Goal: Task Accomplishment & Management: Manage account settings

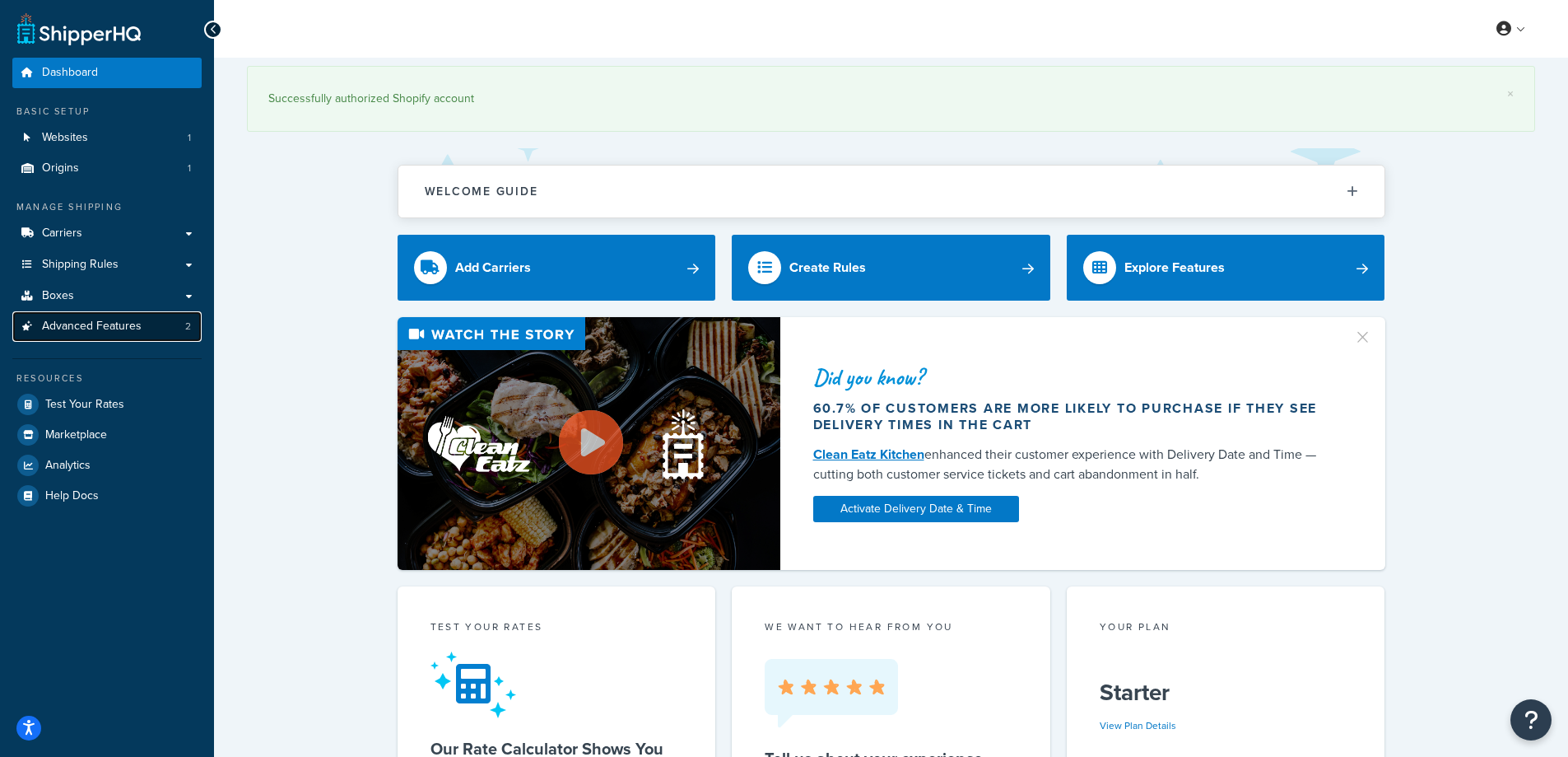
click at [142, 326] on link "Advanced Features 2" at bounding box center [106, 327] width 189 height 31
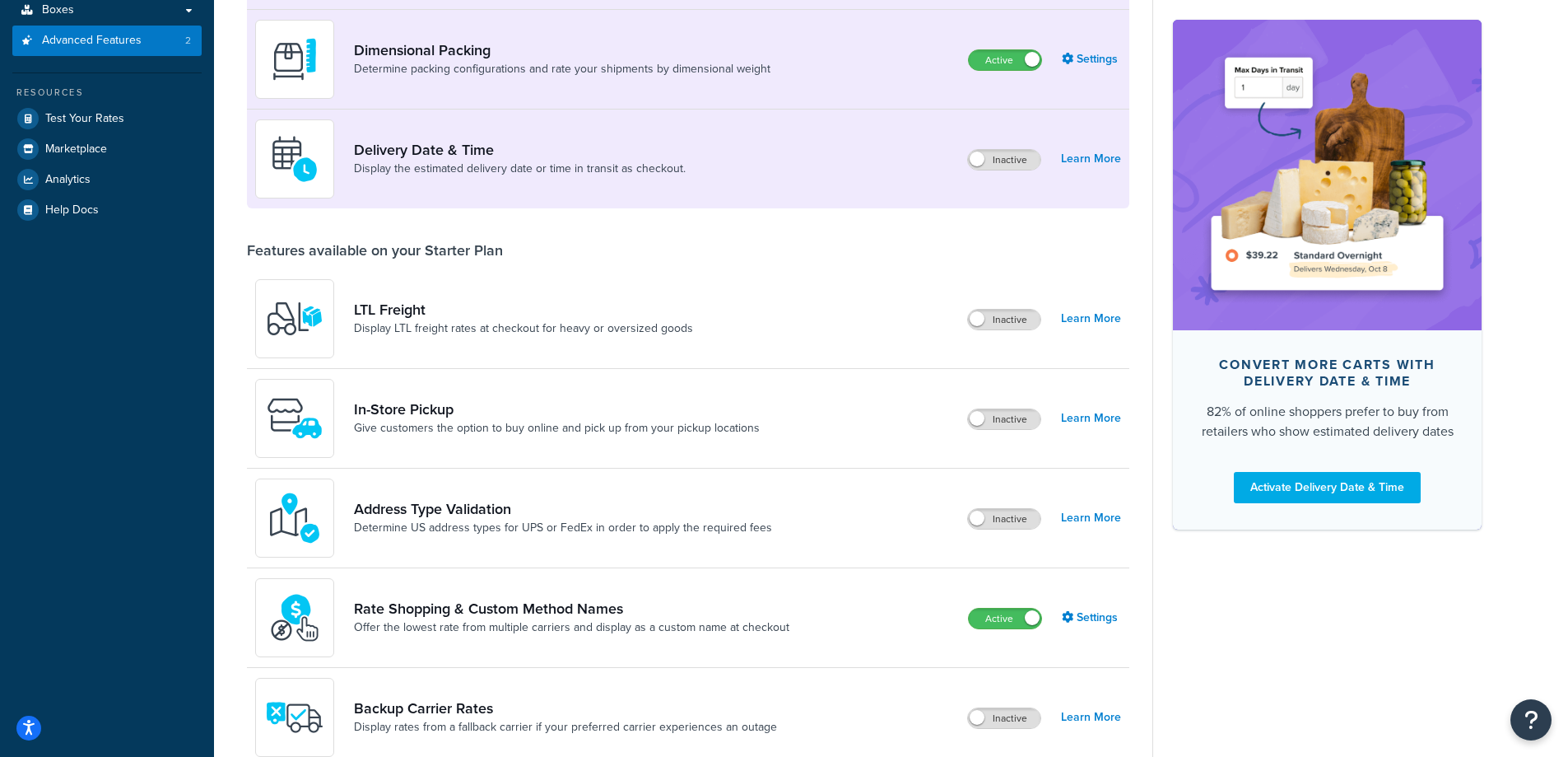
scroll to position [412, 0]
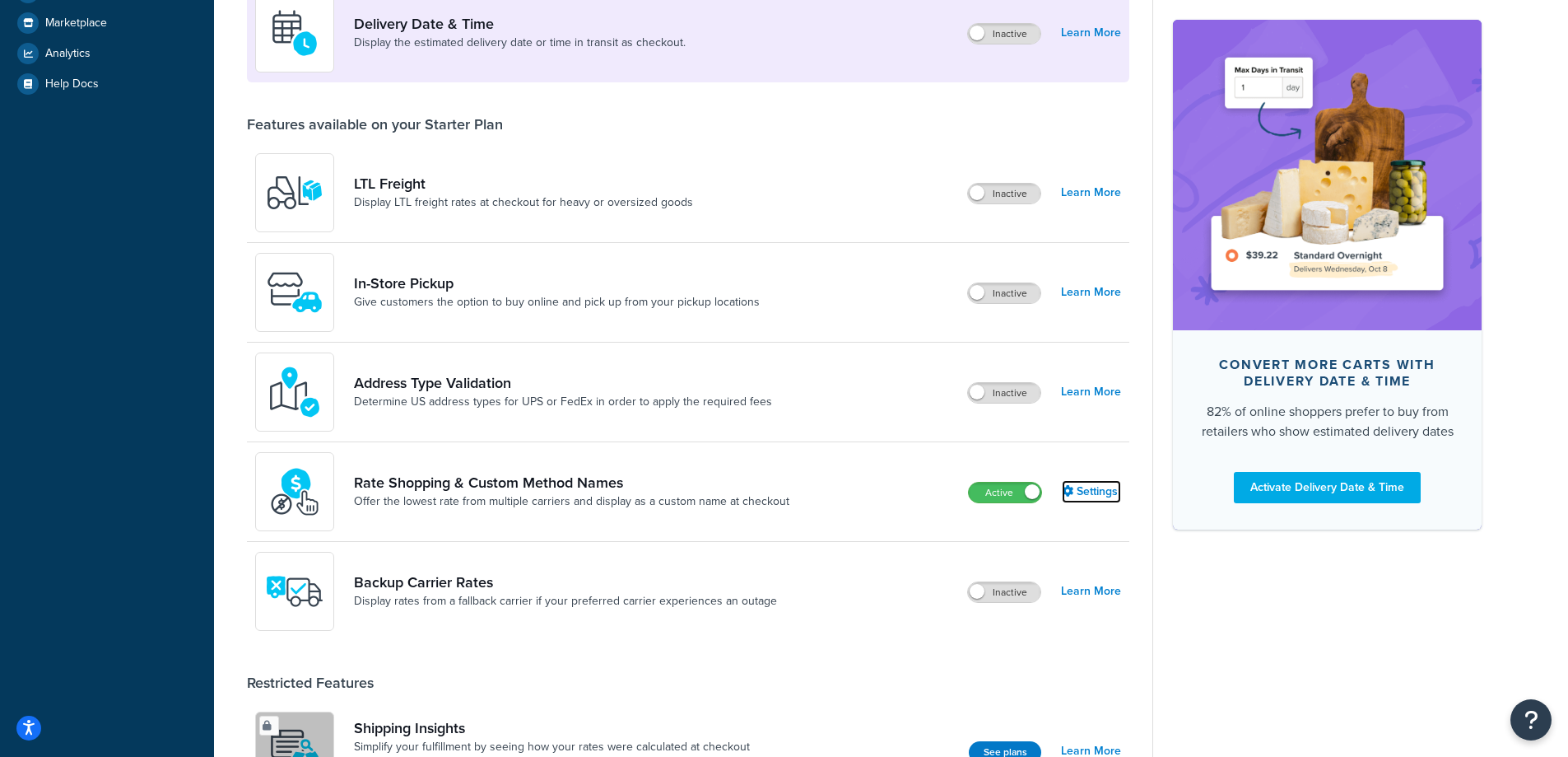
click at [1091, 494] on link "Settings" at bounding box center [1091, 492] width 59 height 23
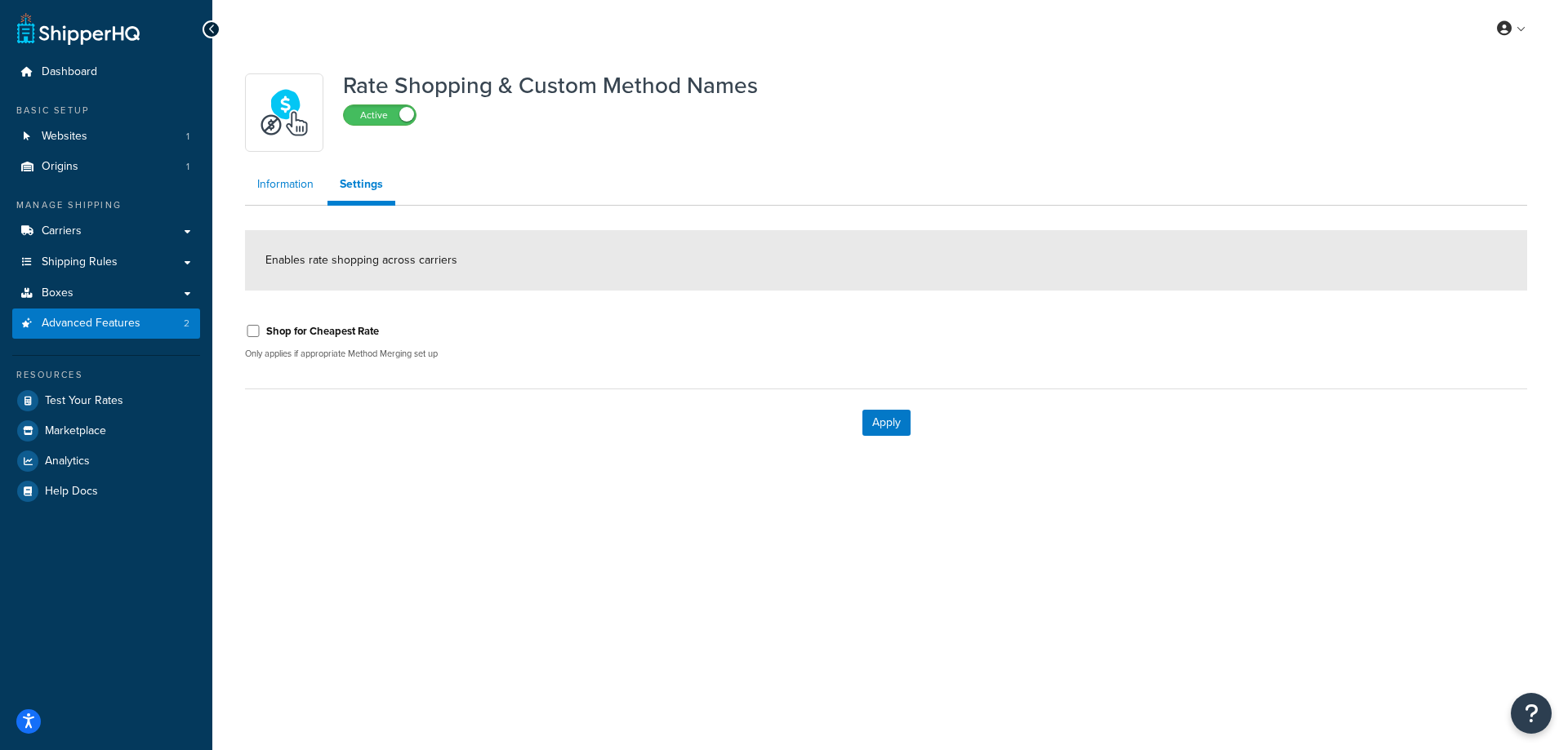
click at [286, 188] on link "Information" at bounding box center [285, 184] width 81 height 32
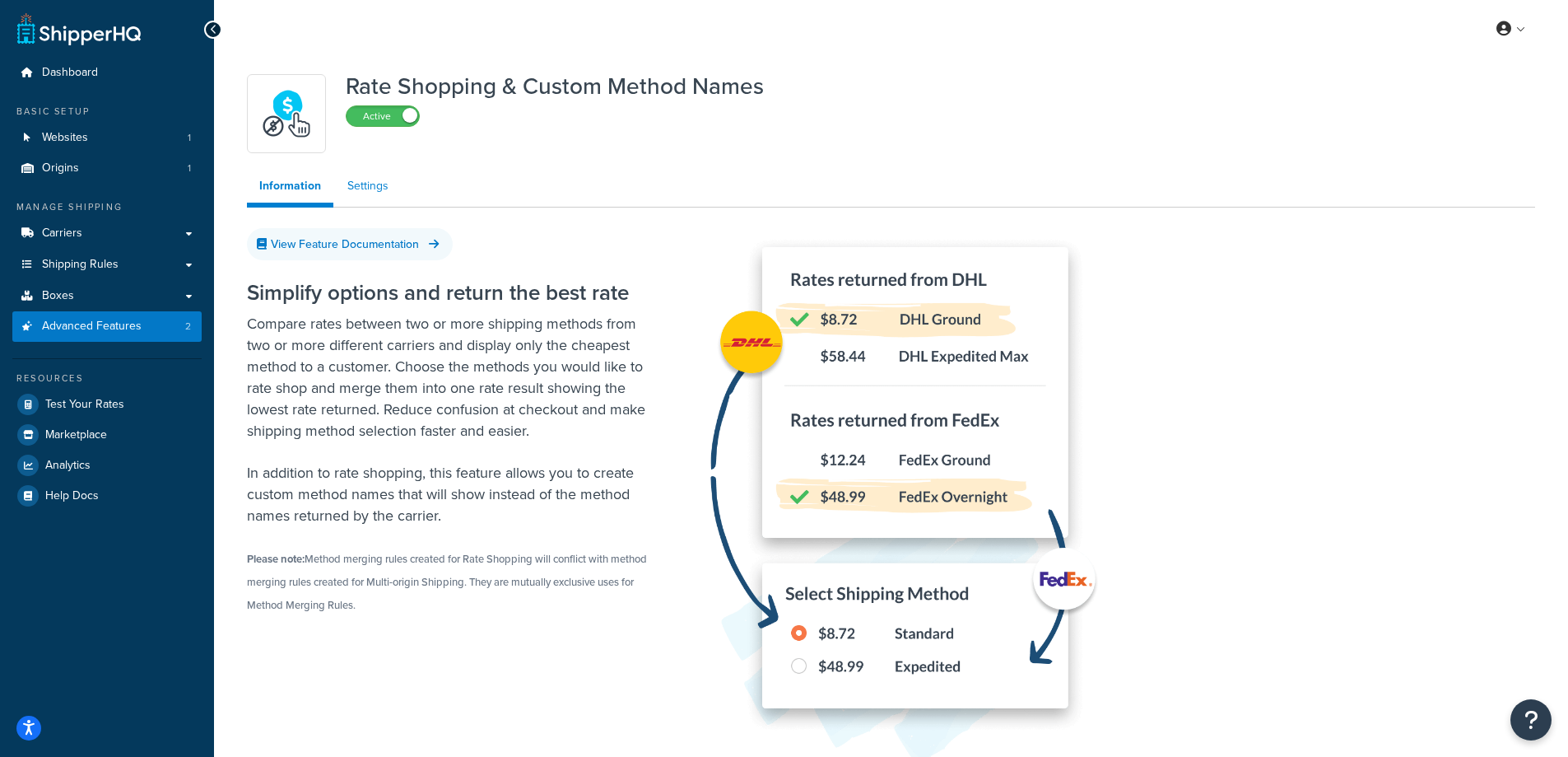
click at [381, 182] on link "Settings" at bounding box center [368, 186] width 66 height 33
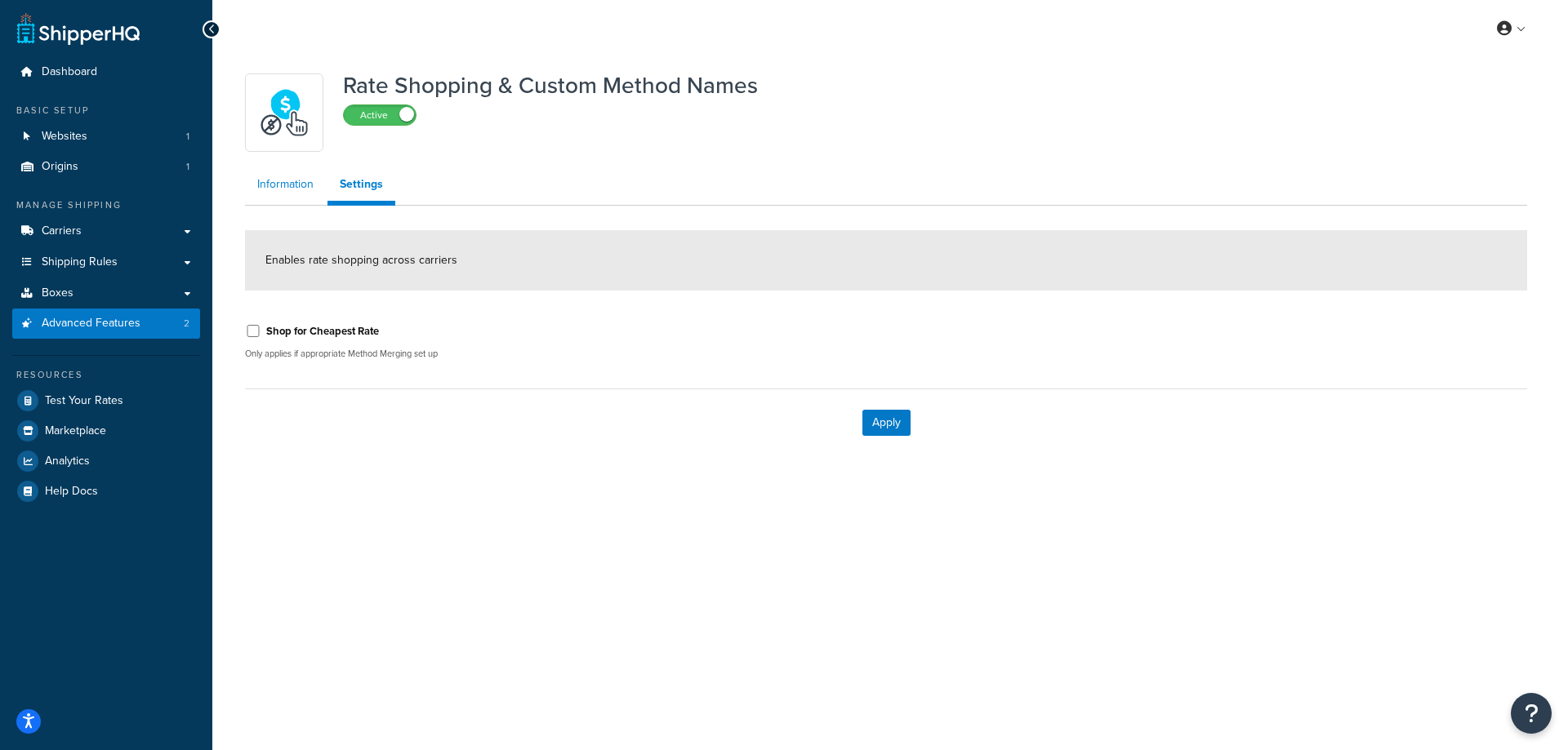
click at [293, 184] on link "Information" at bounding box center [285, 184] width 81 height 32
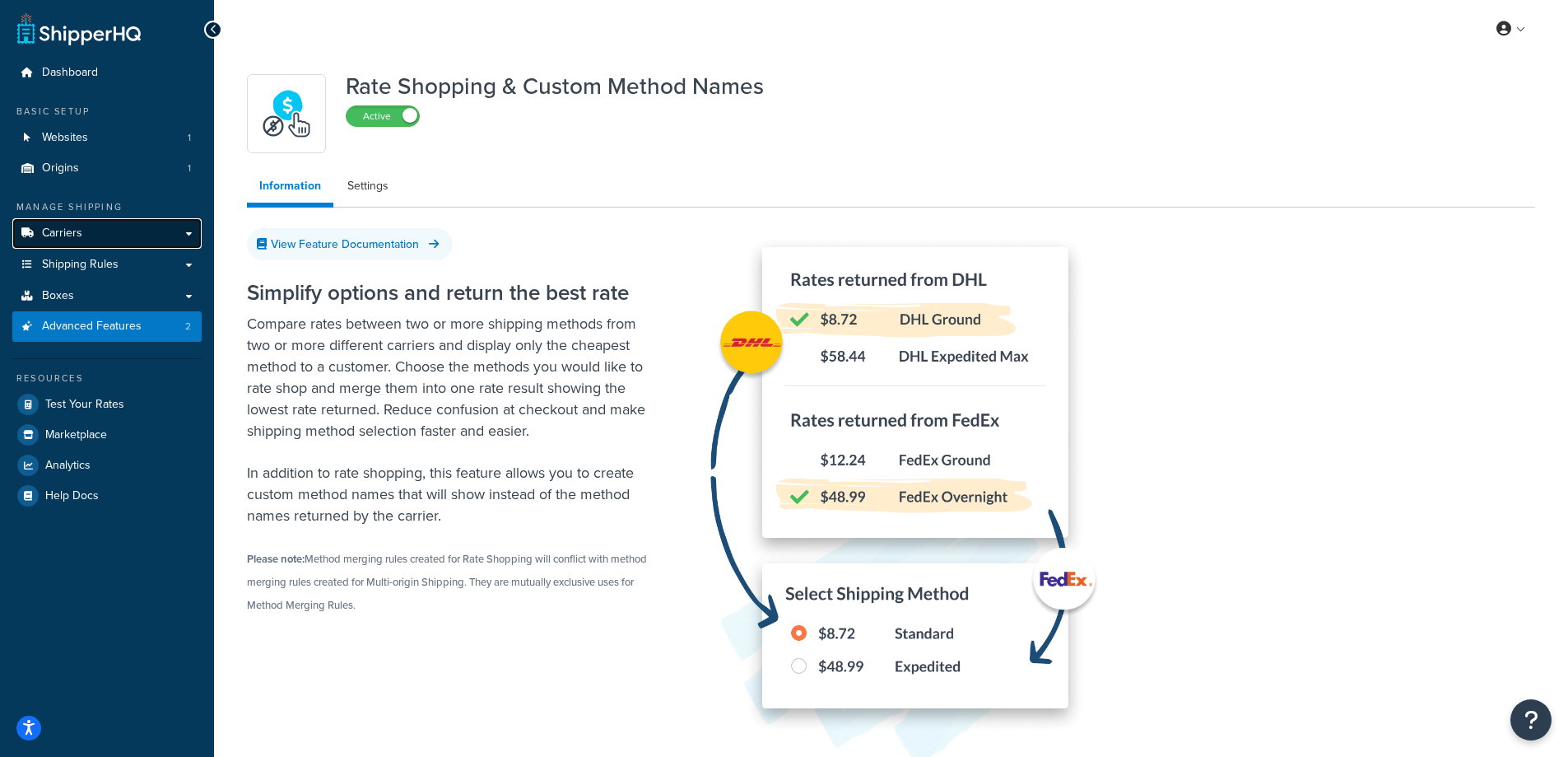
click at [91, 237] on link "Carriers" at bounding box center [106, 233] width 189 height 31
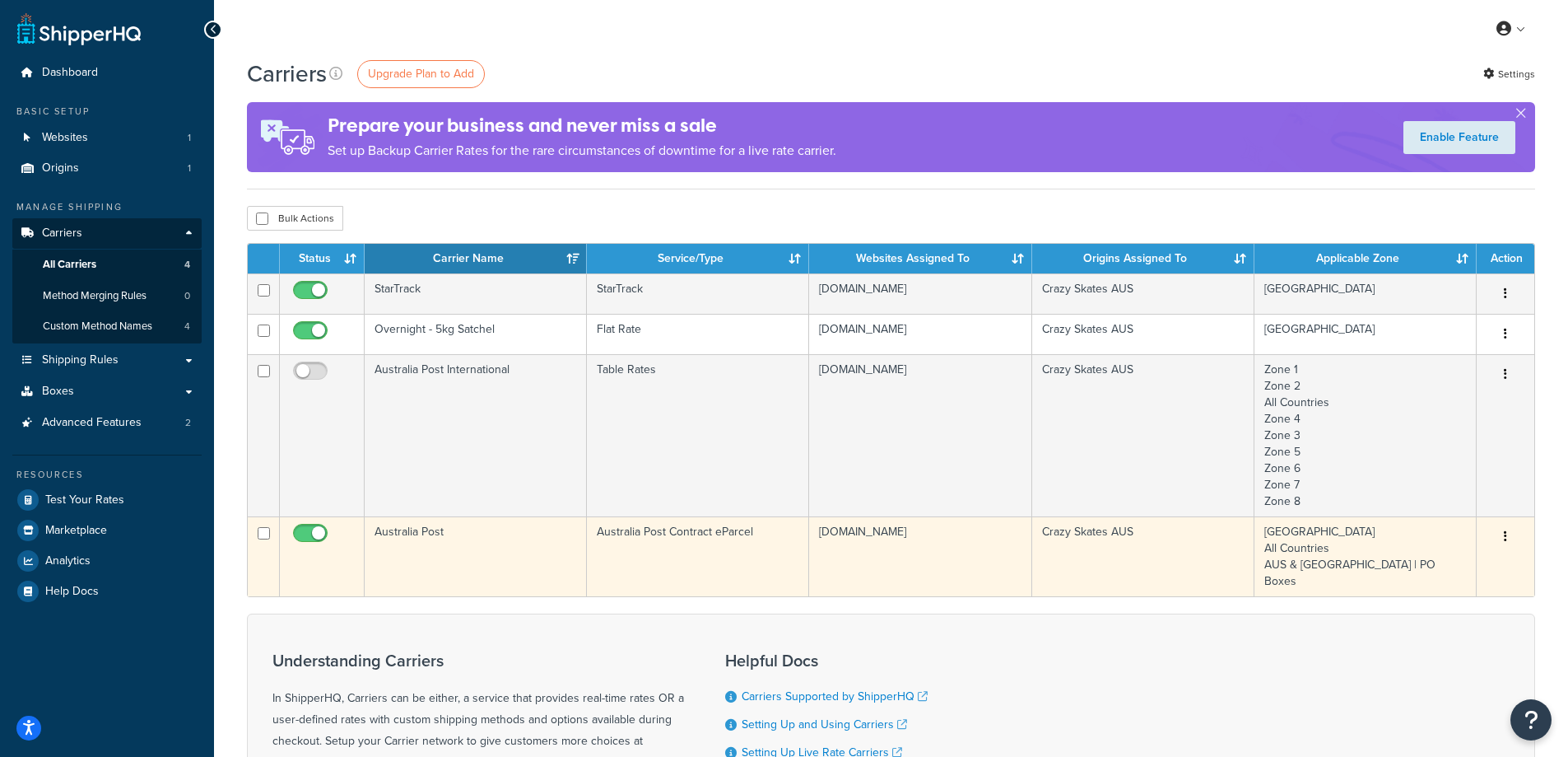
click at [431, 532] on td "Australia Post" at bounding box center [476, 556] width 223 height 80
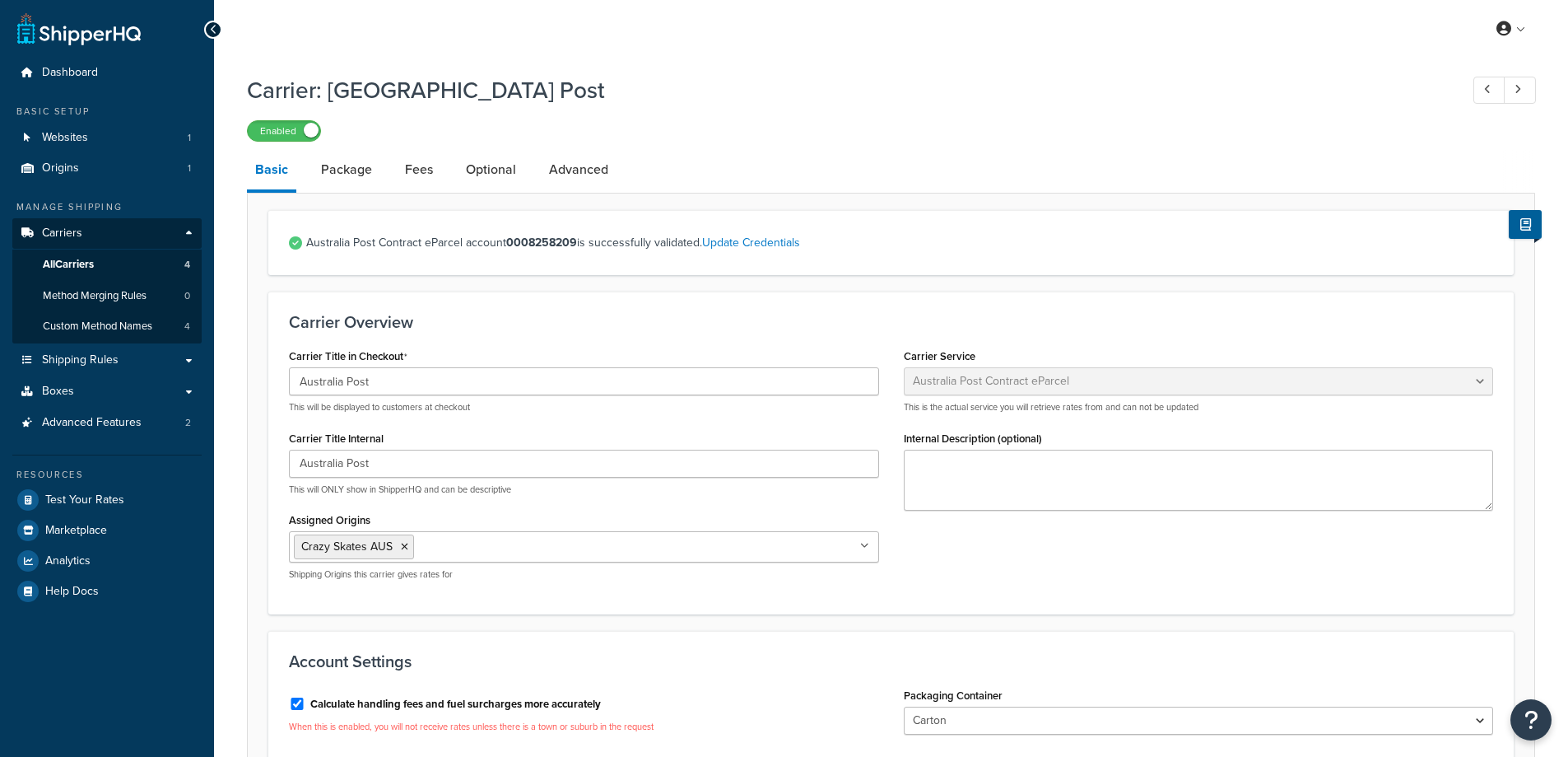
select select "eParcel"
select select "CTN"
click at [575, 173] on link "Advanced" at bounding box center [579, 169] width 76 height 40
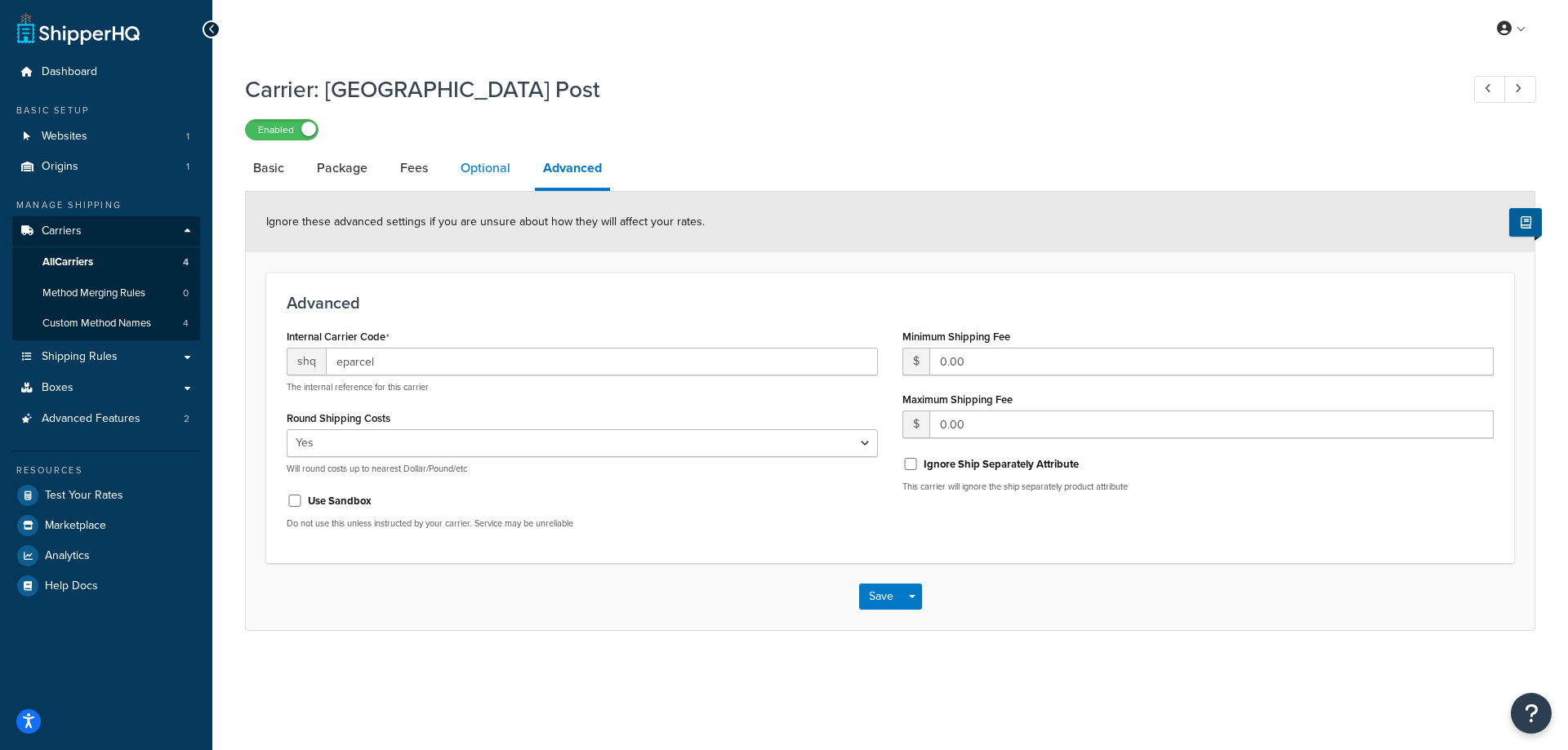
click at [483, 172] on link "Optional" at bounding box center [485, 167] width 66 height 39
select select "business"
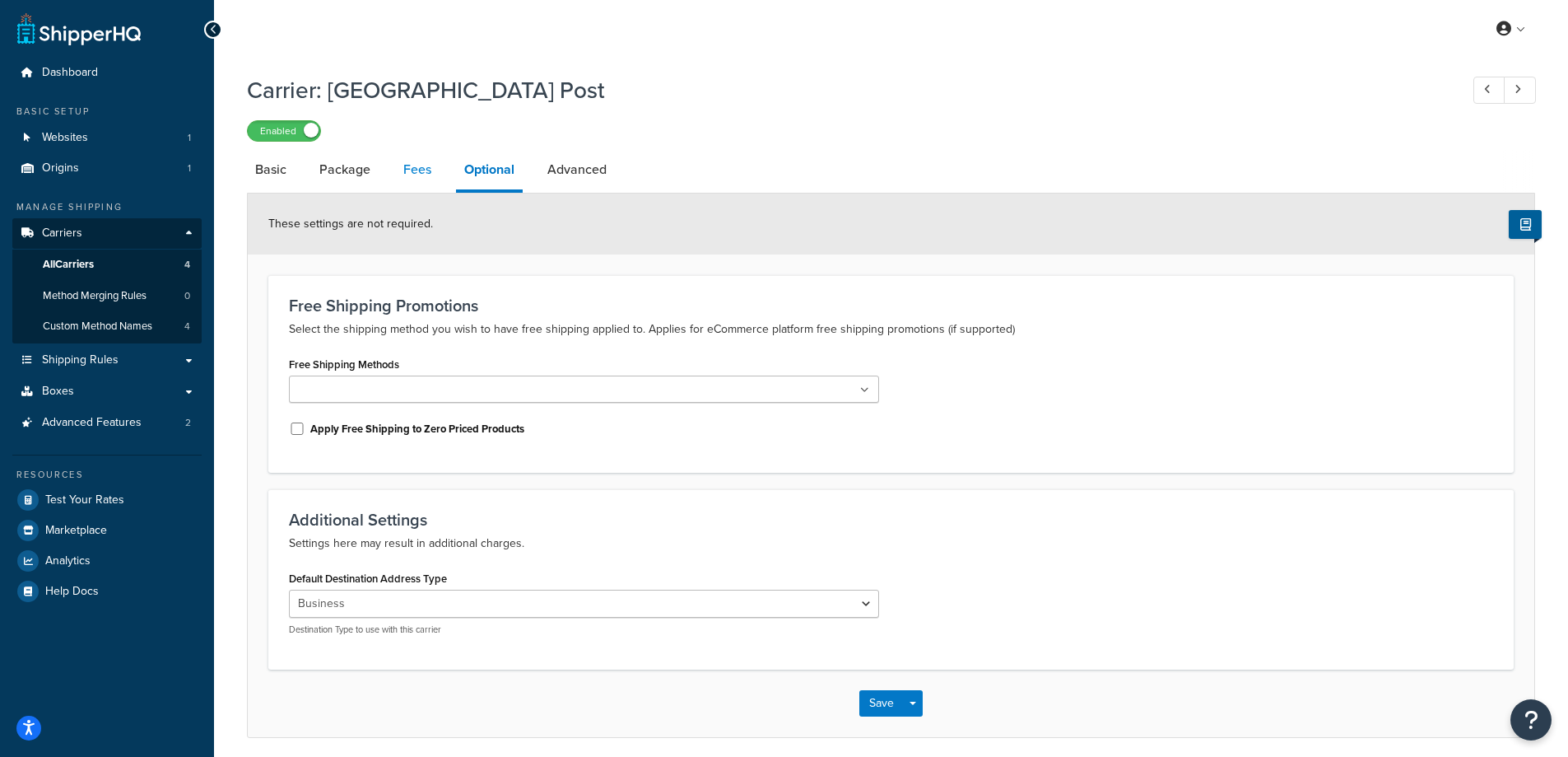
click at [421, 171] on link "Fees" at bounding box center [417, 169] width 45 height 40
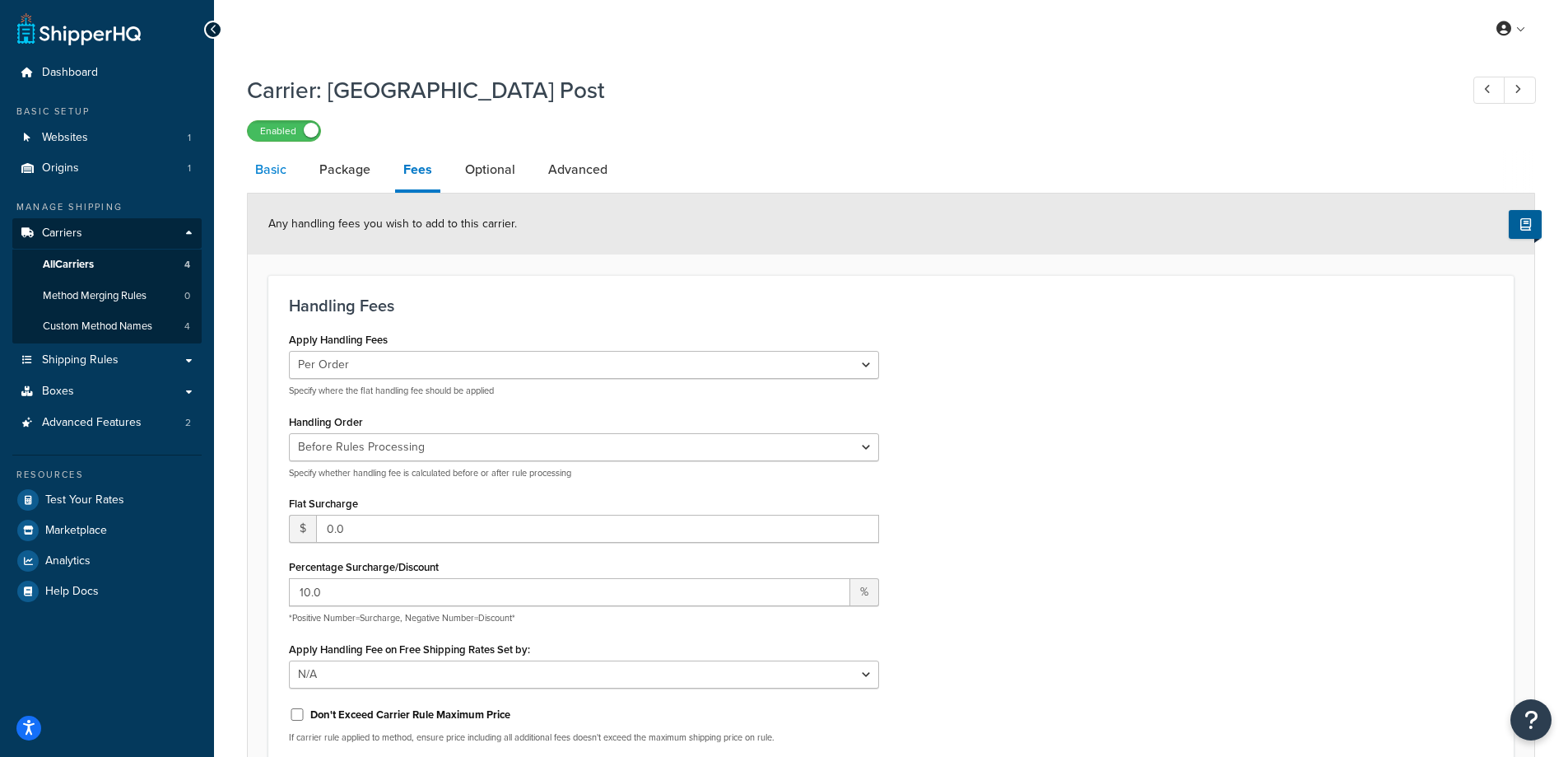
click at [275, 172] on link "Basic" at bounding box center [271, 169] width 48 height 40
select select "eParcel"
select select "CTN"
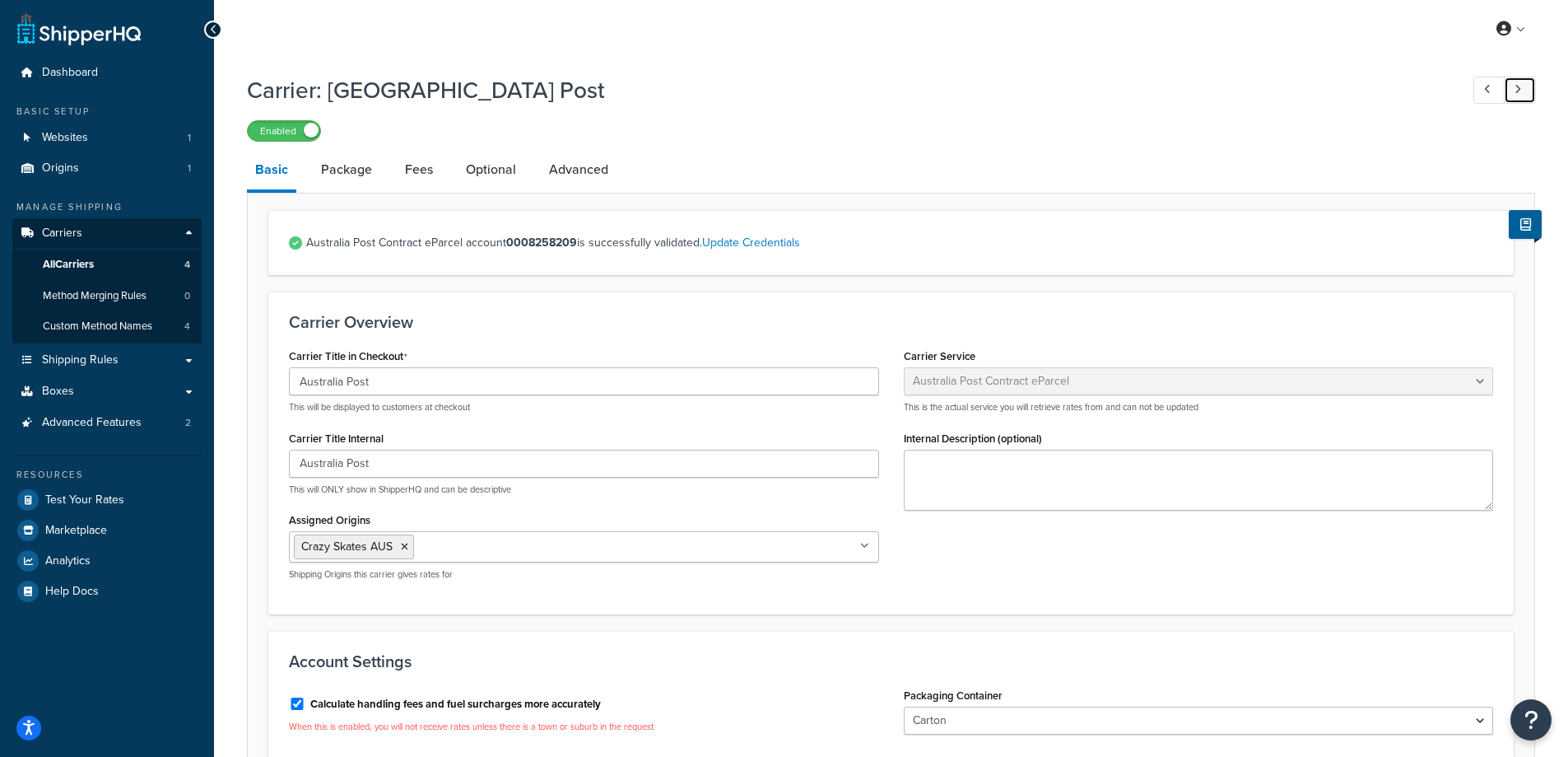
click at [1520, 89] on icon at bounding box center [1518, 89] width 6 height 11
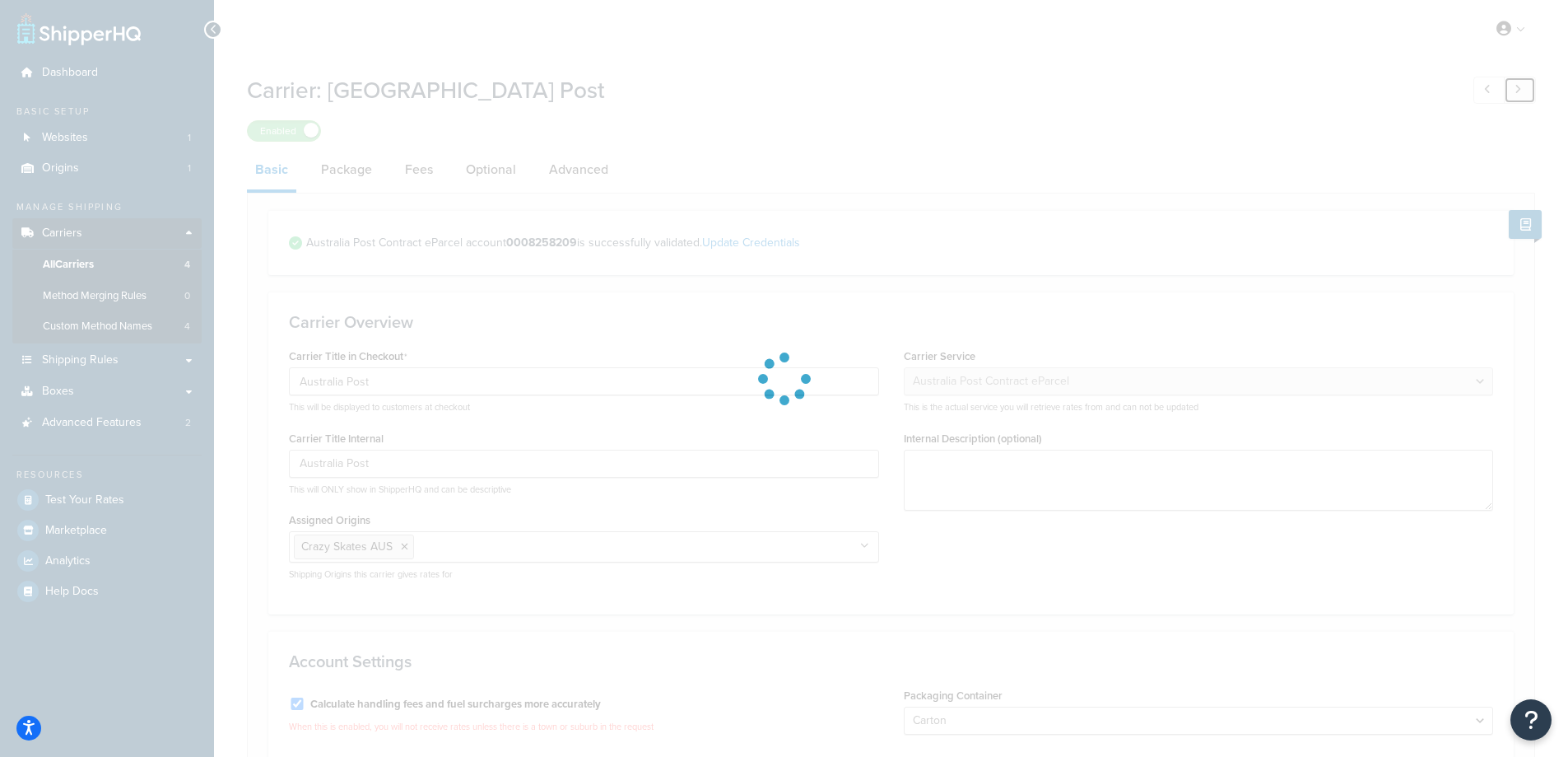
select select "25"
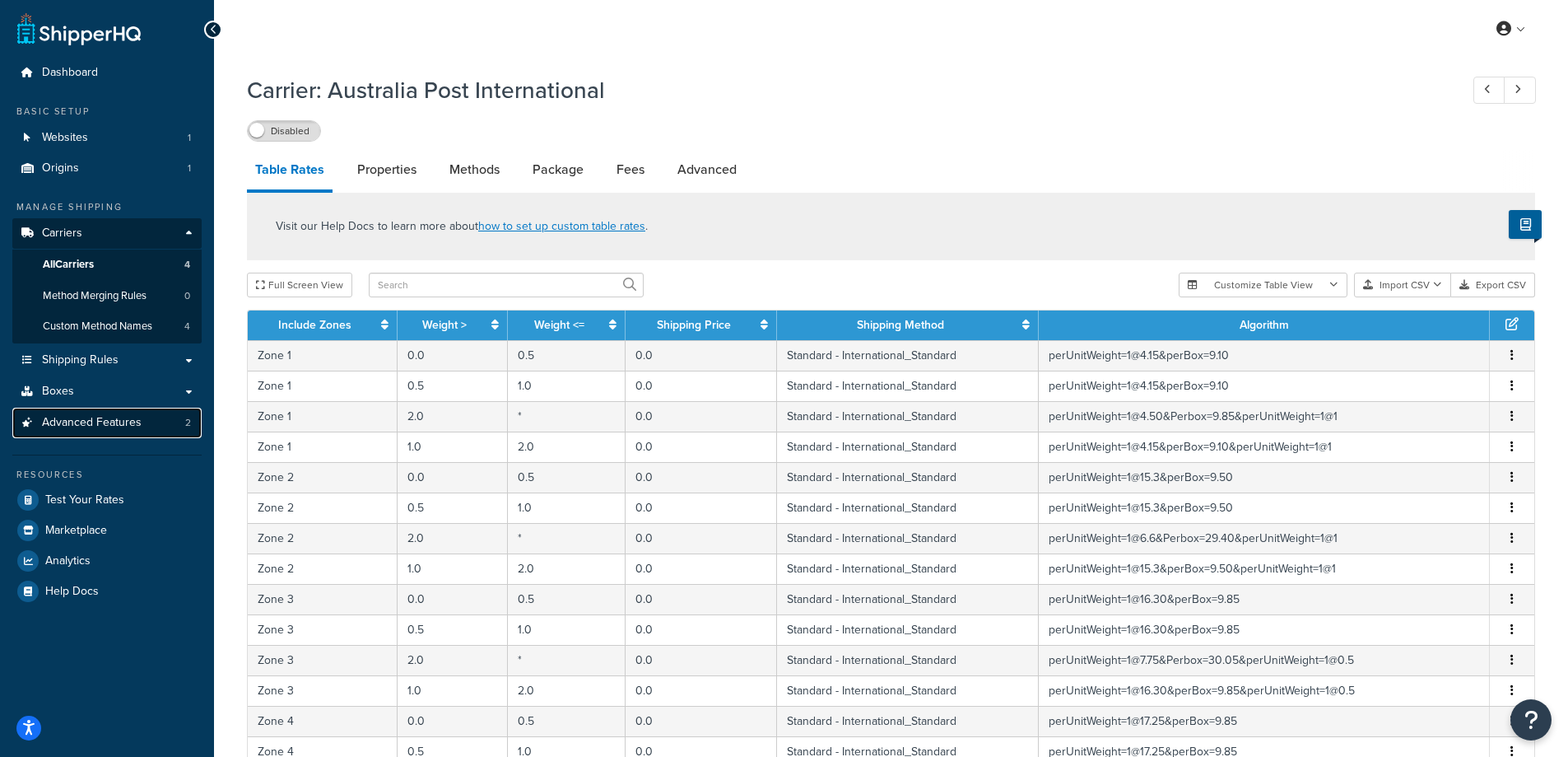
click at [106, 427] on span "Advanced Features" at bounding box center [92, 423] width 99 height 14
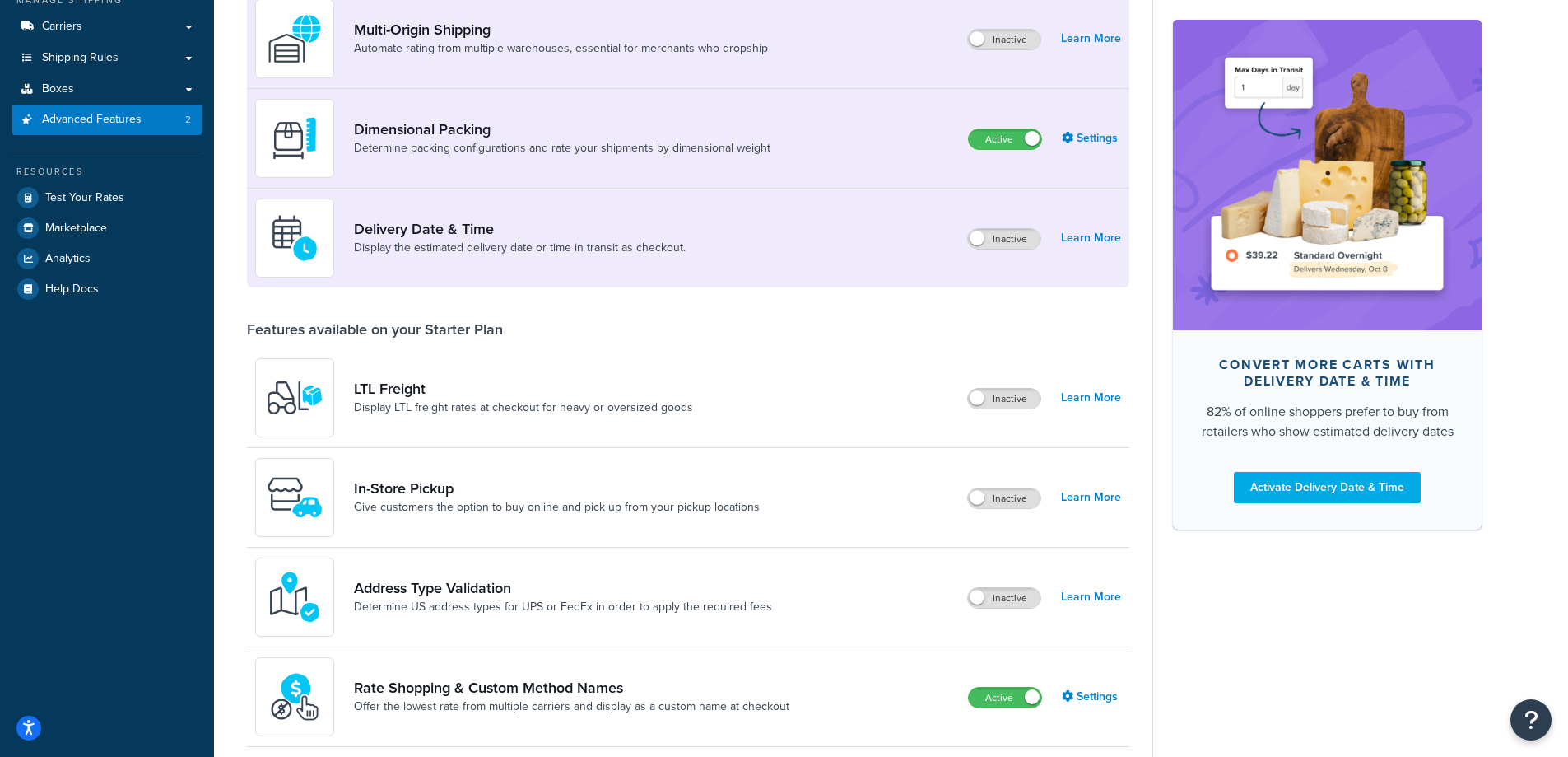
scroll to position [412, 0]
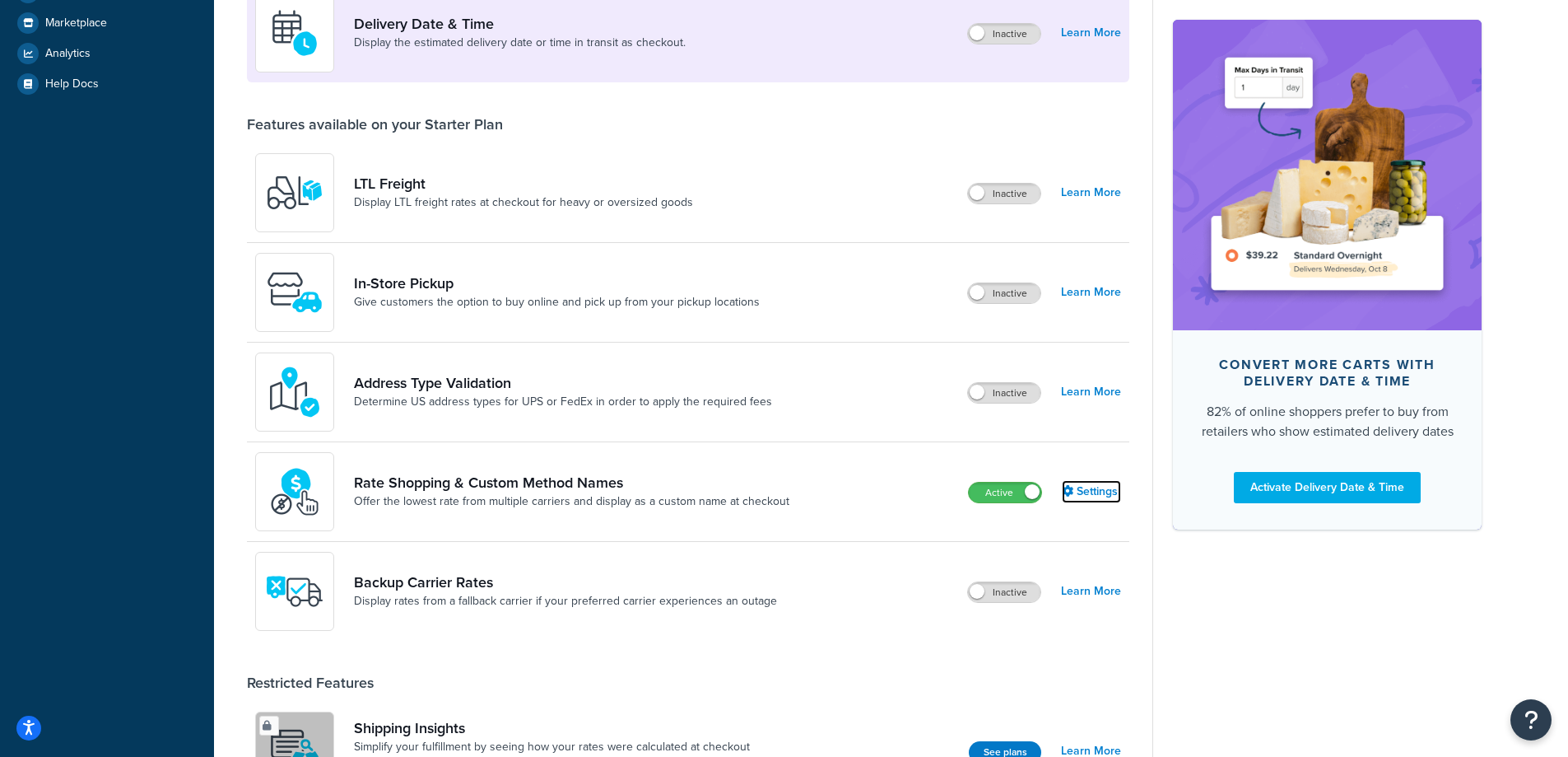
click at [1094, 492] on link "Settings" at bounding box center [1091, 492] width 59 height 23
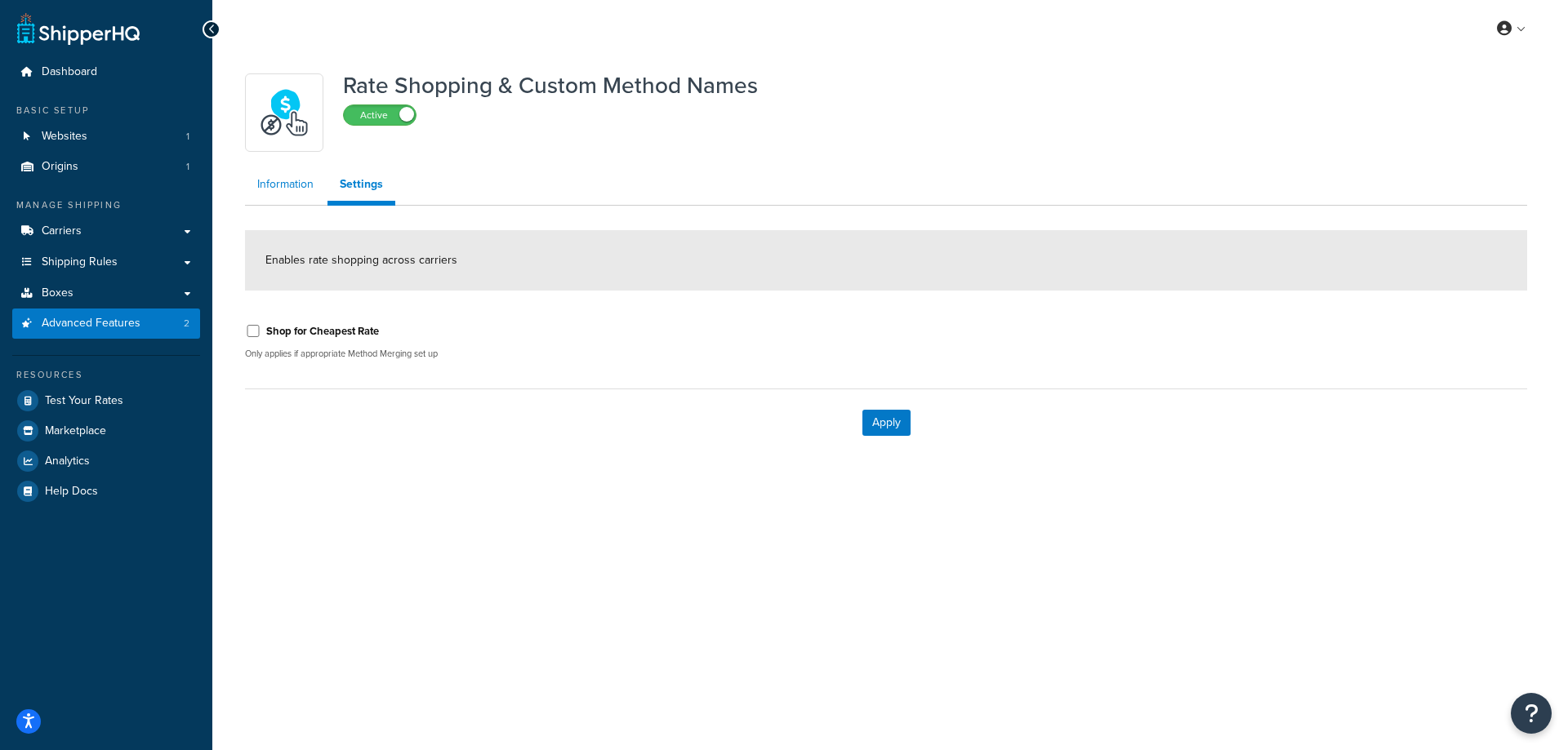
click at [287, 191] on link "Information" at bounding box center [285, 184] width 81 height 32
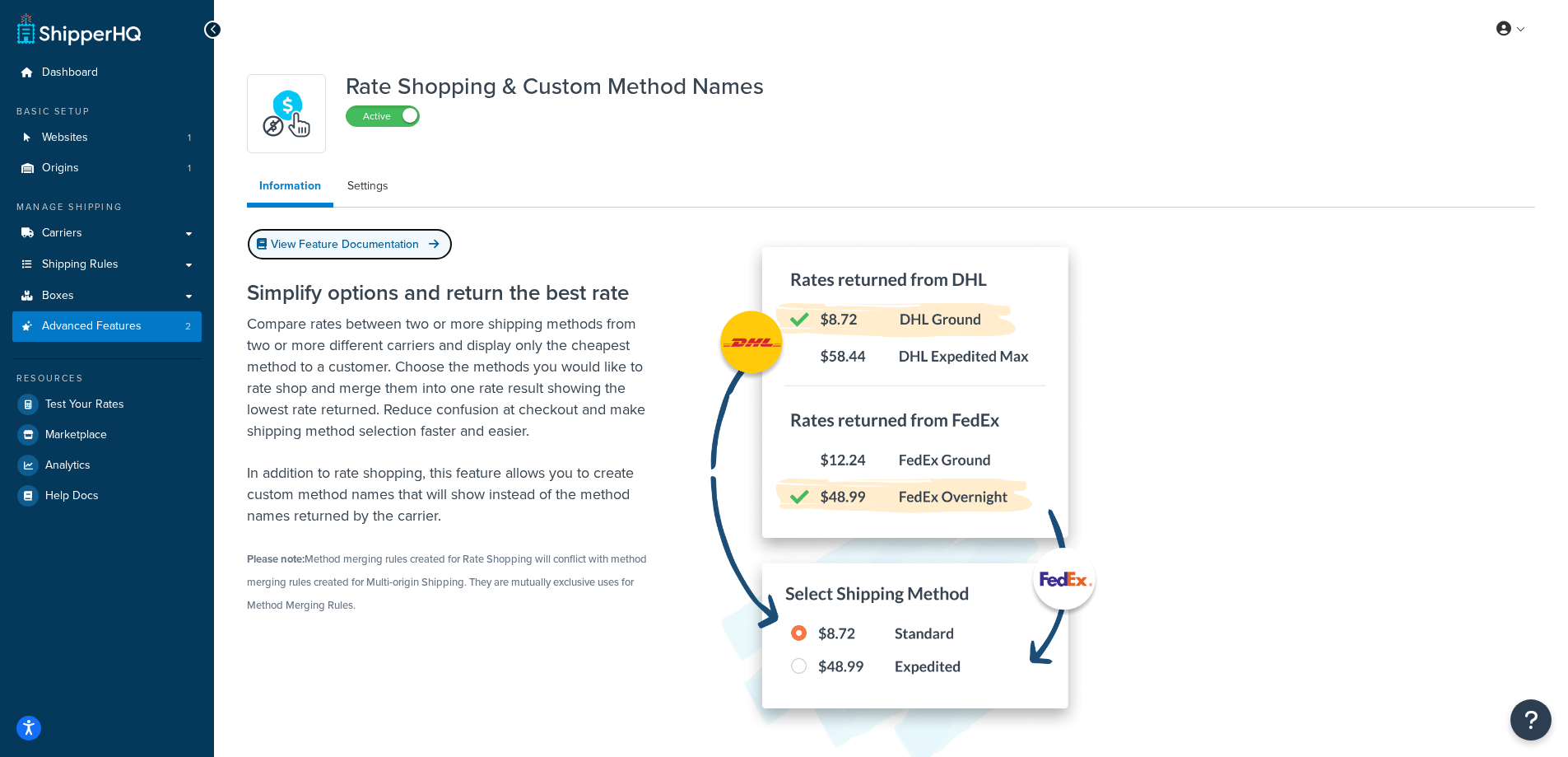
click at [387, 246] on link "View Feature Documentation" at bounding box center [350, 244] width 206 height 32
click at [99, 237] on link "Carriers" at bounding box center [106, 233] width 189 height 31
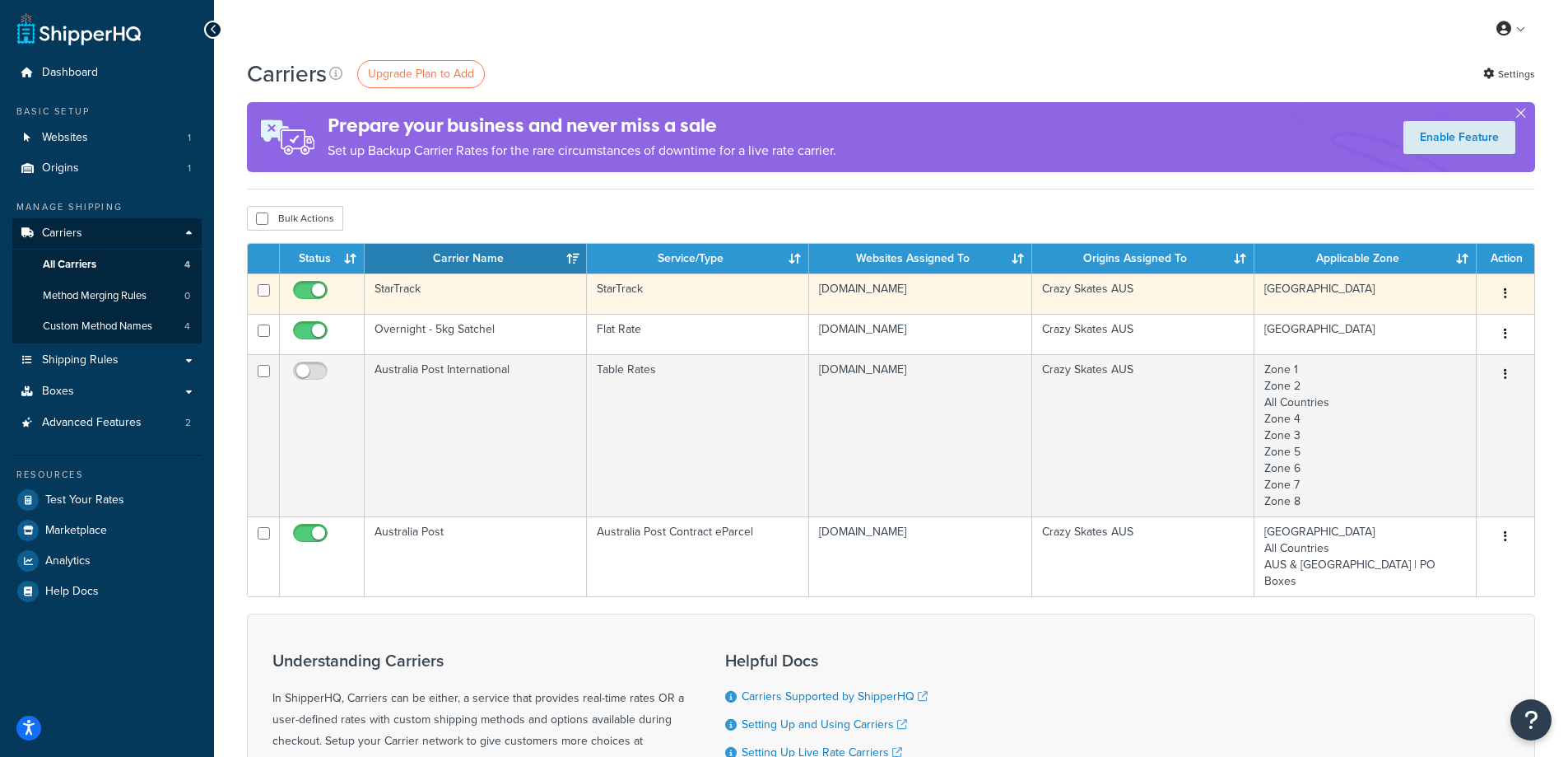
click at [1507, 298] on button "button" at bounding box center [1506, 294] width 23 height 26
click at [1442, 325] on link "Edit" at bounding box center [1440, 327] width 130 height 33
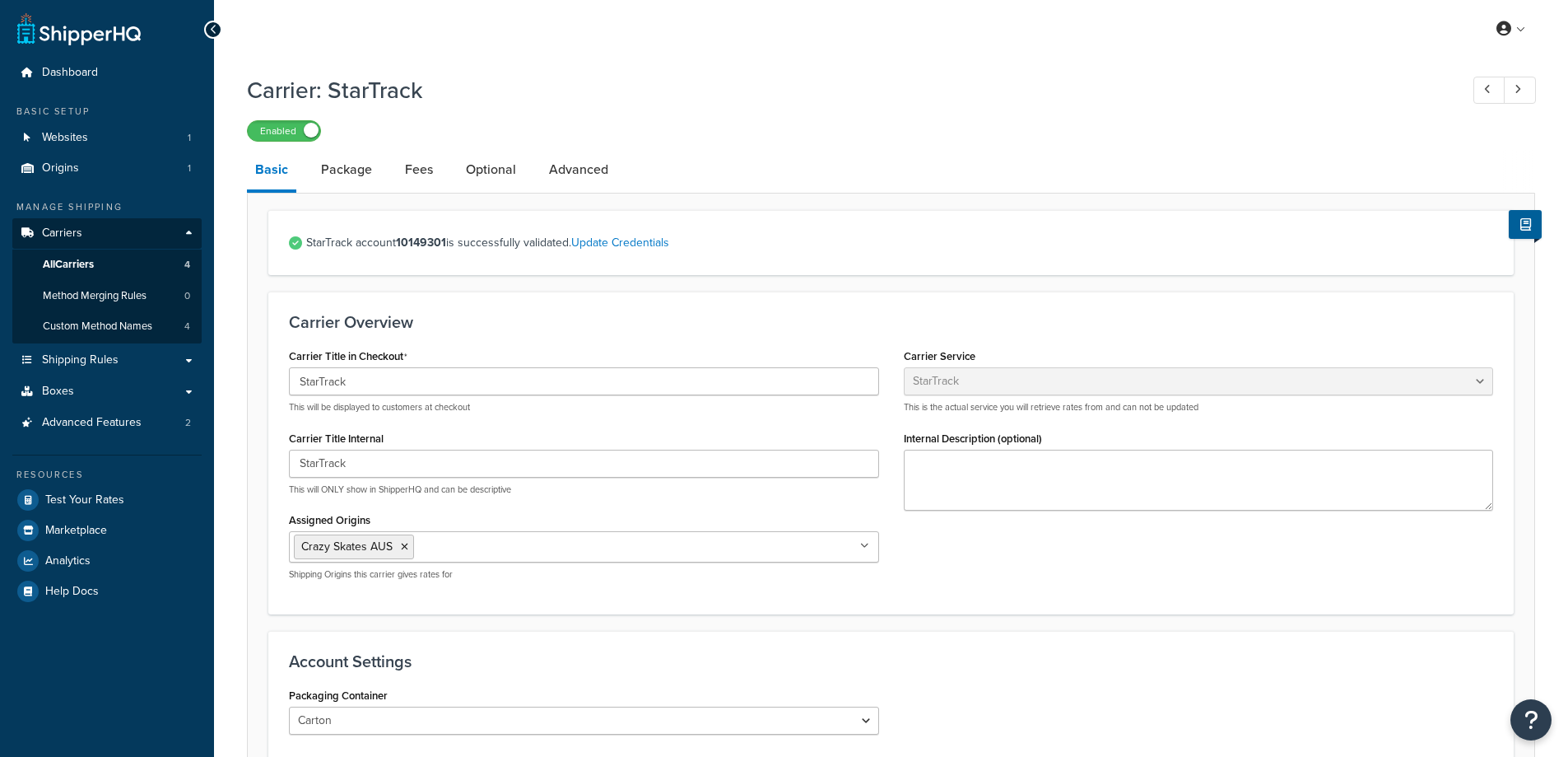
select select "starTrackv2"
select select "CTN"
click at [357, 172] on link "Package" at bounding box center [347, 169] width 68 height 40
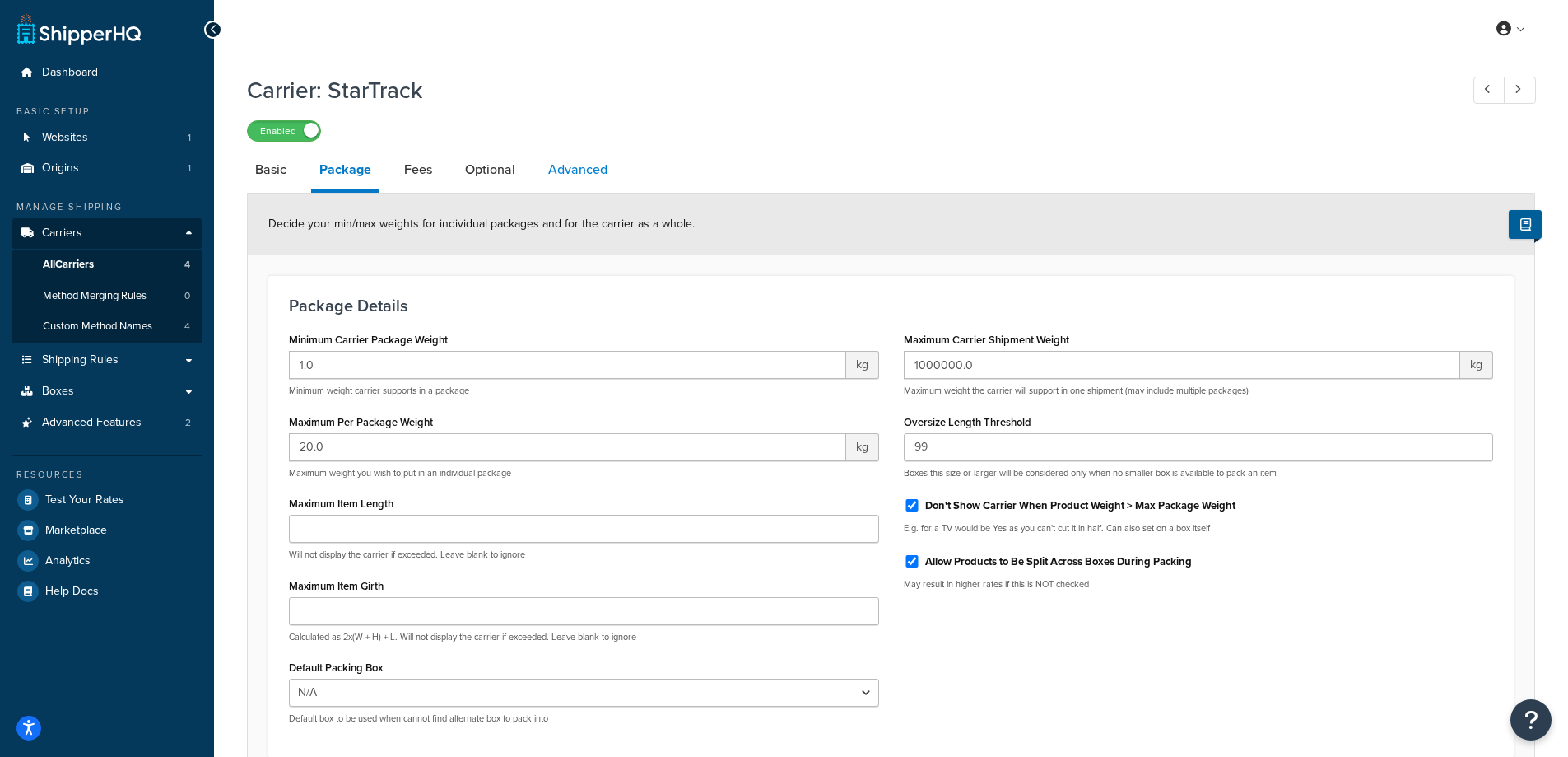
click at [561, 168] on link "Advanced" at bounding box center [578, 169] width 76 height 40
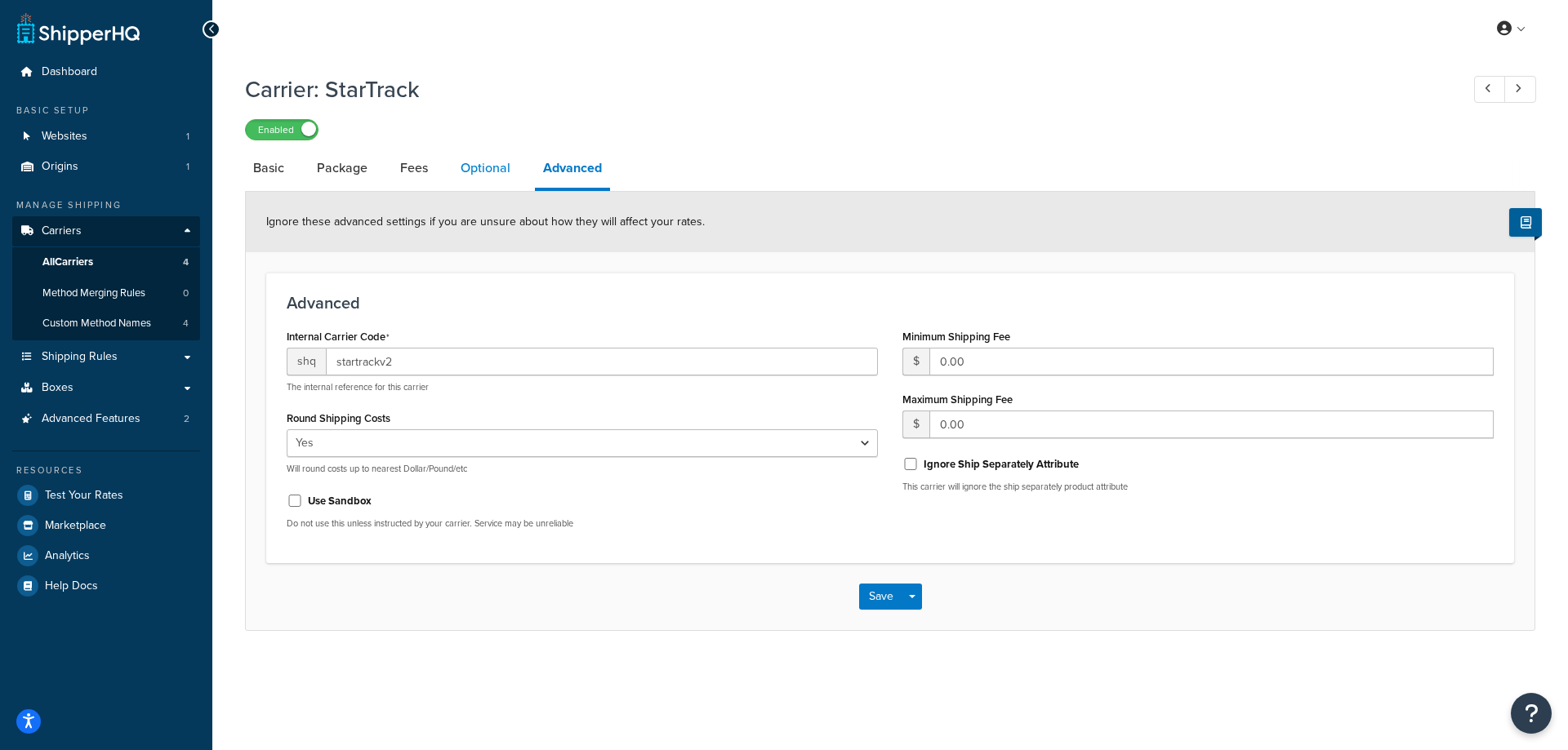
click at [494, 166] on link "Optional" at bounding box center [485, 167] width 66 height 39
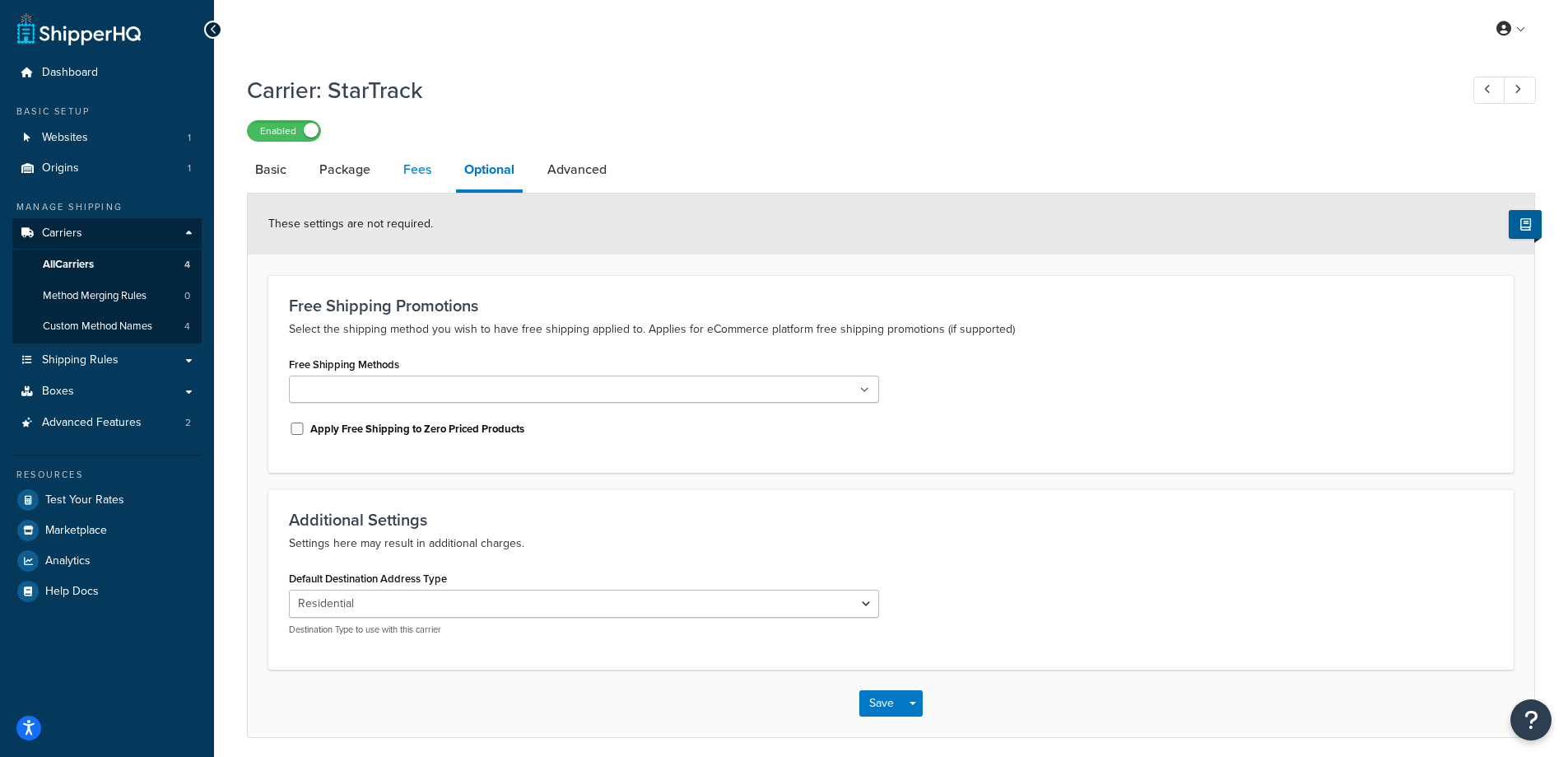
click at [416, 170] on link "Fees" at bounding box center [417, 169] width 45 height 40
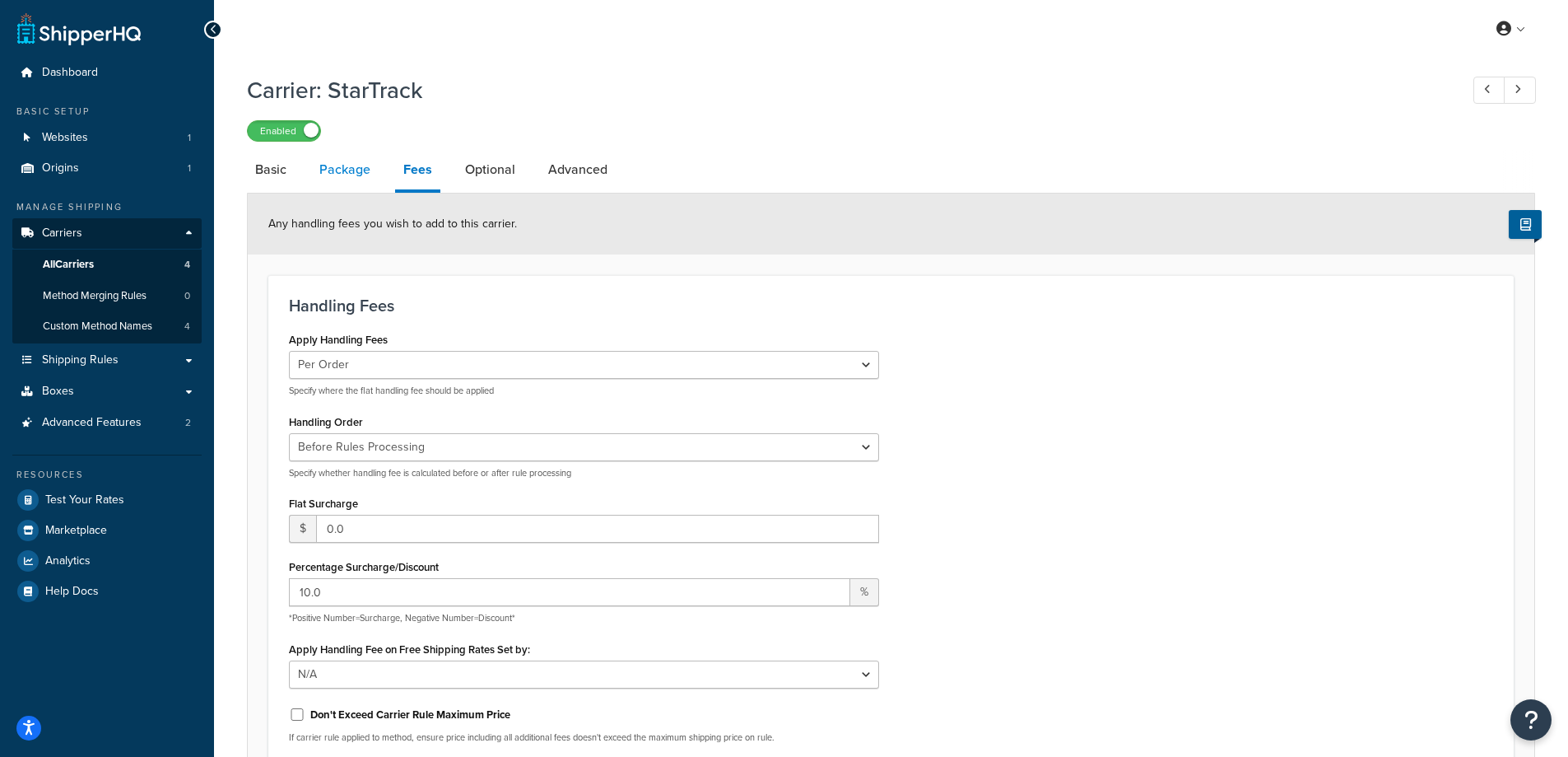
click at [354, 172] on link "Package" at bounding box center [345, 169] width 68 height 40
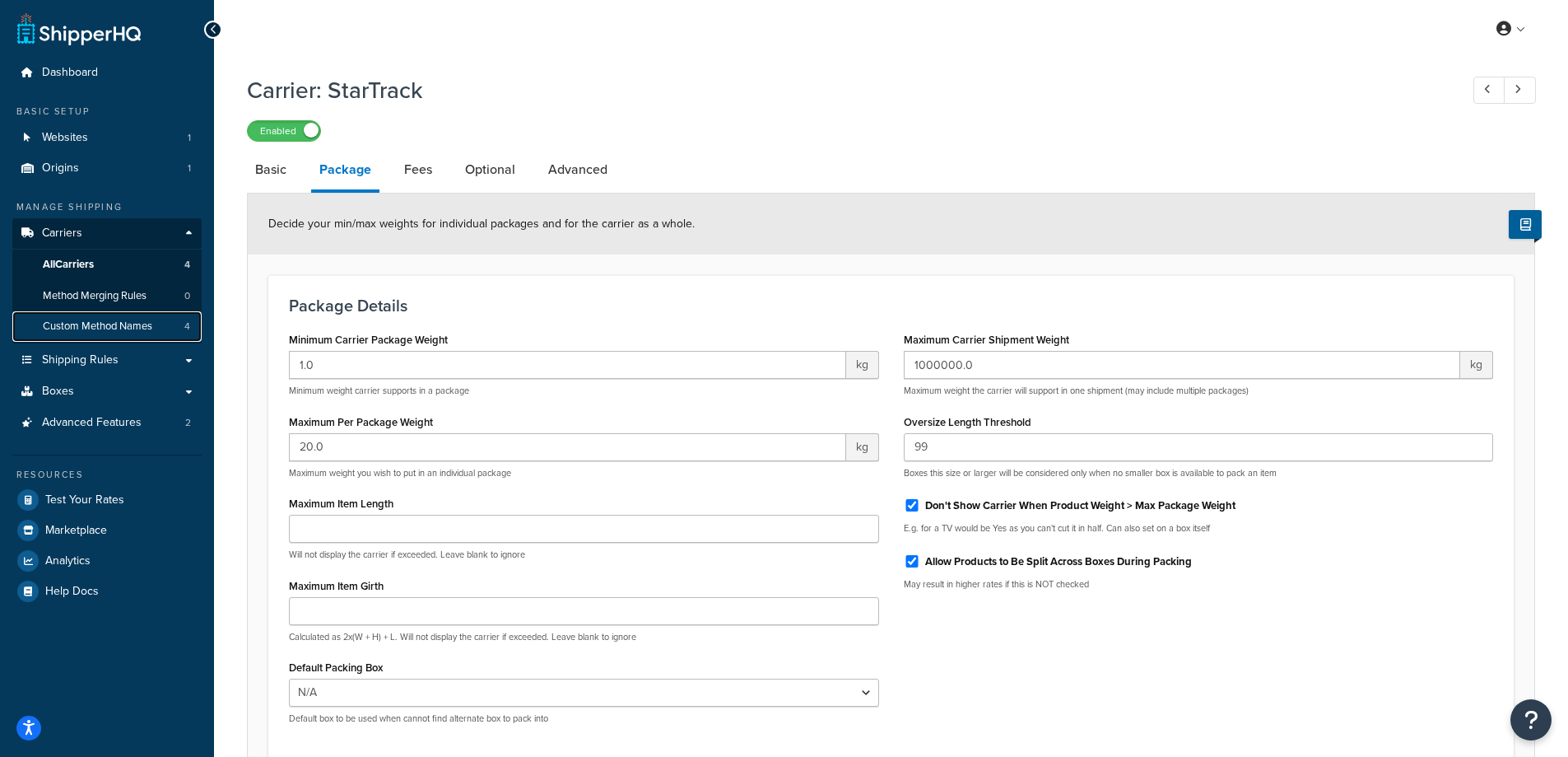
click at [85, 320] on span "Custom Method Names" at bounding box center [98, 327] width 109 height 14
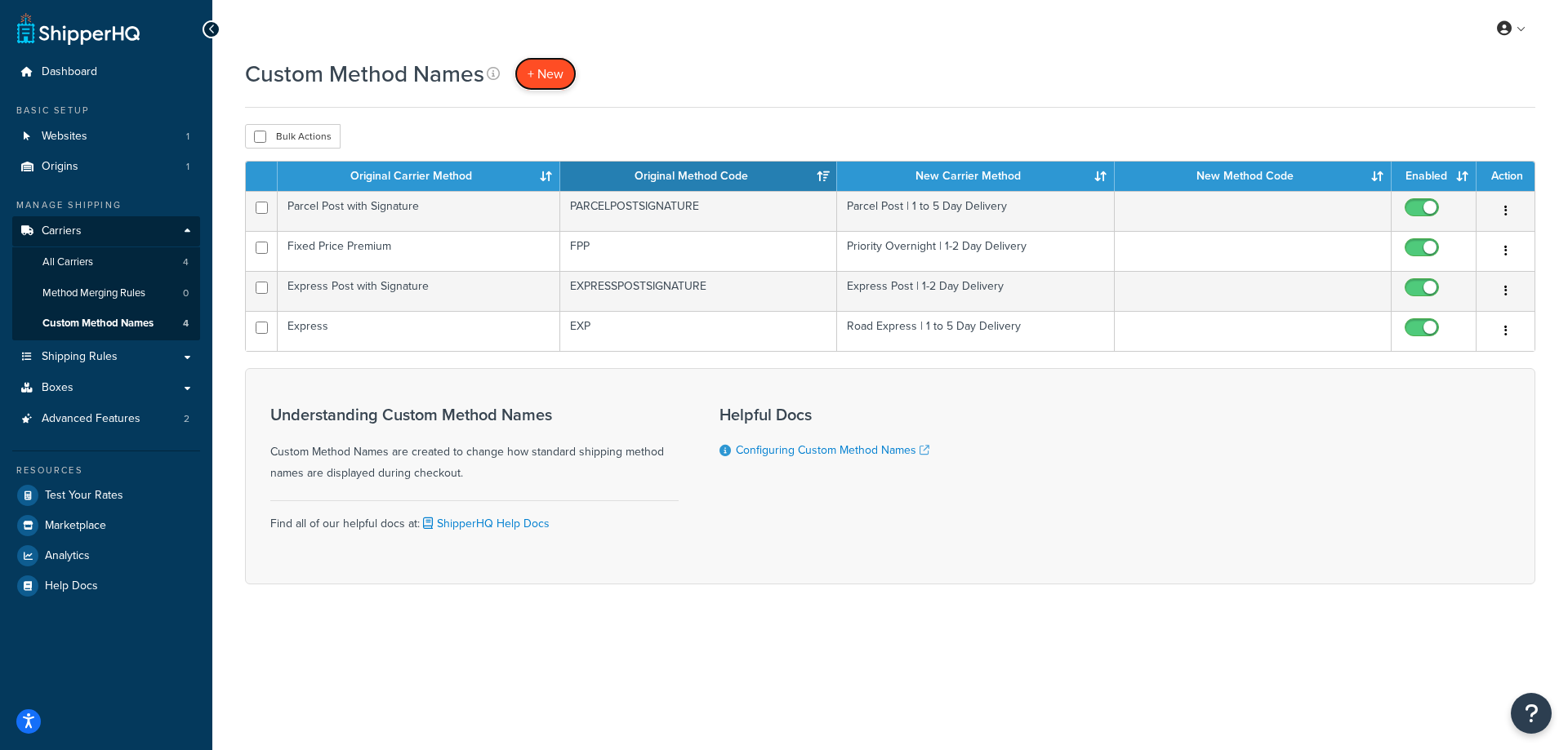
click at [532, 67] on span "+ New" at bounding box center [544, 74] width 36 height 19
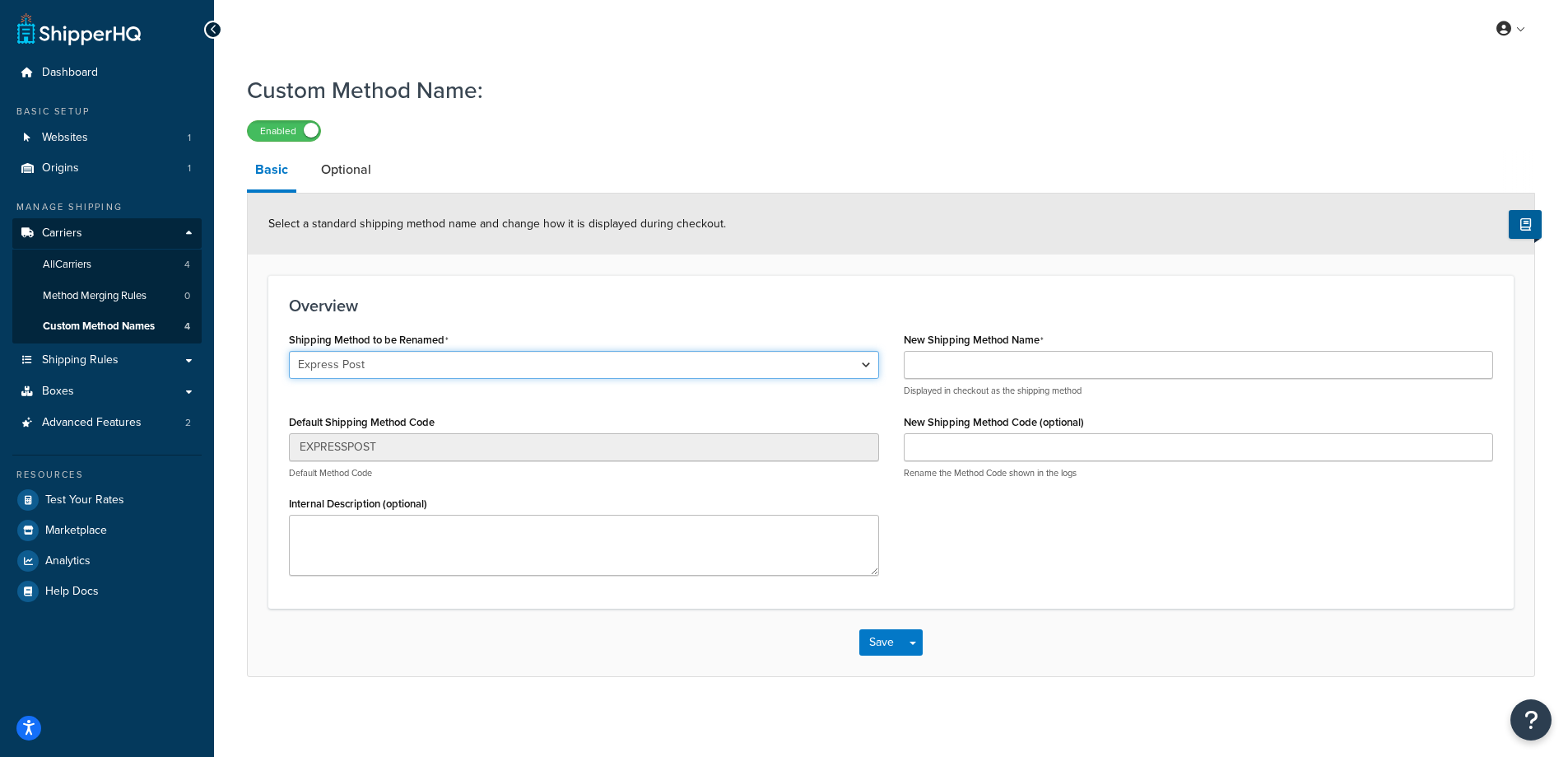
click at [471, 356] on select "Express Post Parcel Post with Signature Express Post with Signature Internation…" at bounding box center [583, 365] width 590 height 28
select select "531872"
click at [289, 352] on select "Express Post Parcel Post with Signature Express Post with Signature Internation…" at bounding box center [583, 365] width 590 height 28
type input "INTLEXPRESSMERCHECIMERCH"
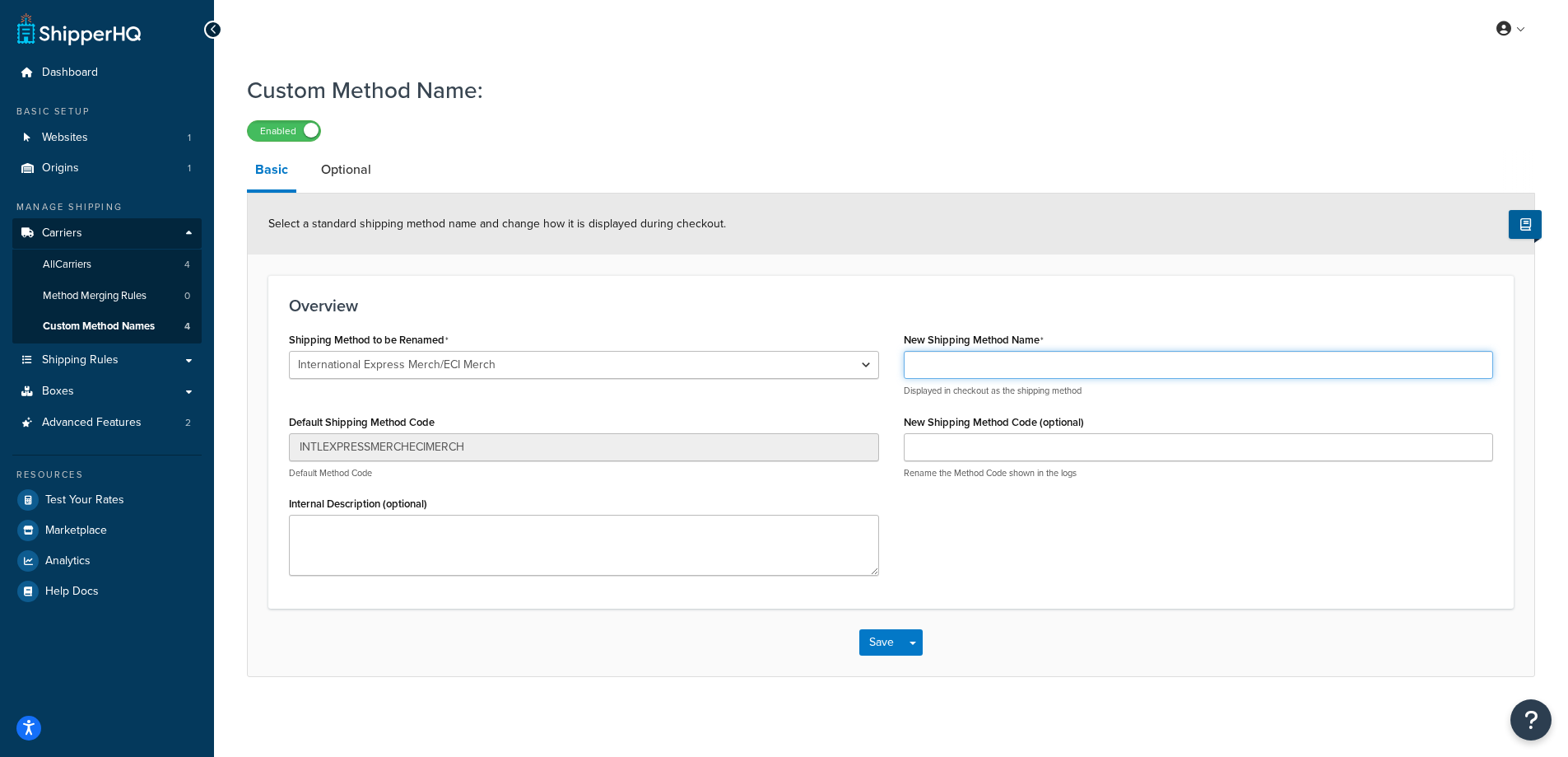
click at [1003, 361] on input "New Shipping Method Name" at bounding box center [1198, 365] width 590 height 28
type input "International EXPRESS"
click at [882, 647] on button "Save" at bounding box center [882, 643] width 45 height 26
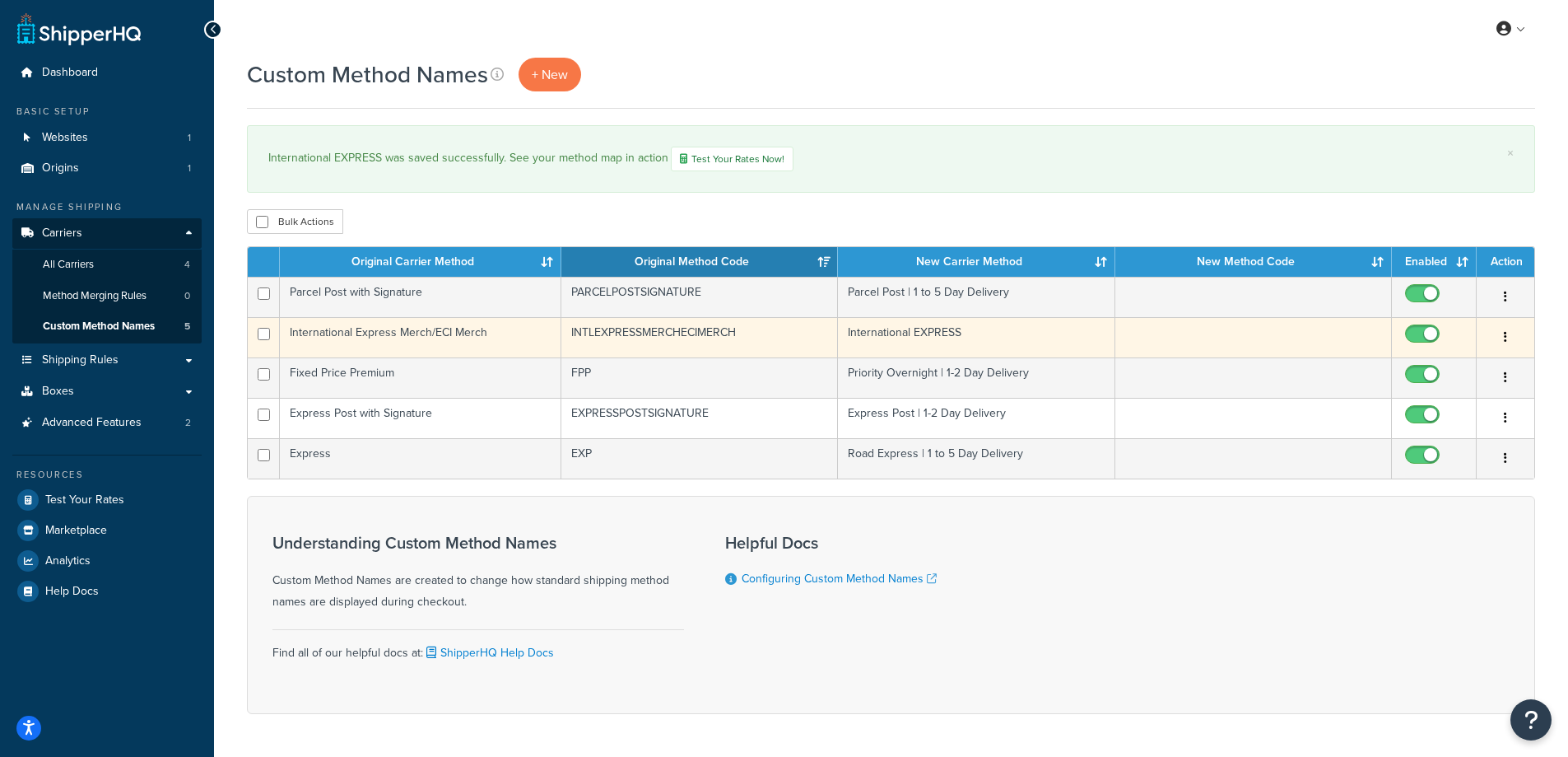
click at [954, 334] on td "International EXPRESS" at bounding box center [977, 337] width 276 height 40
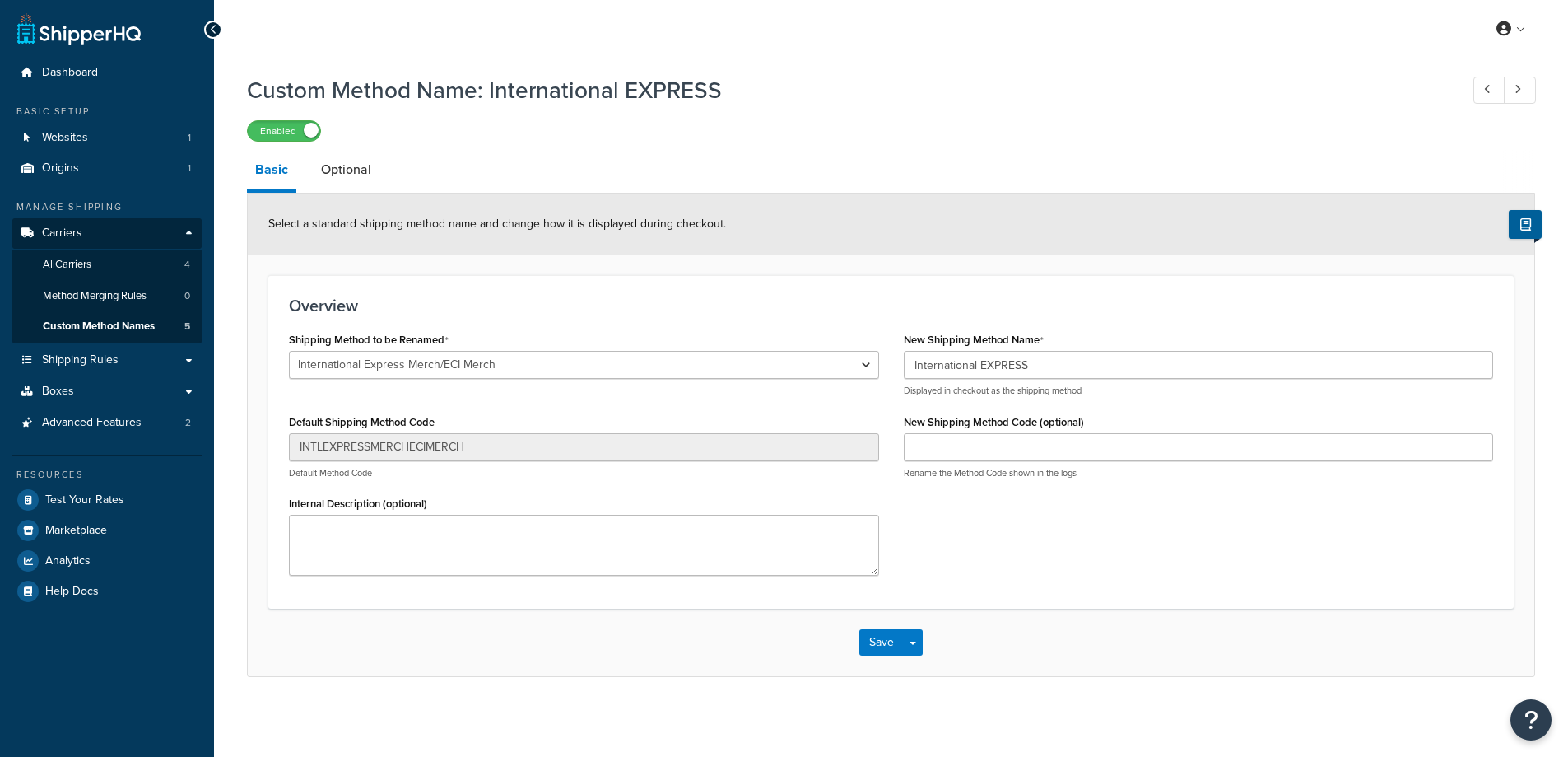
select select "531872"
drag, startPoint x: 1056, startPoint y: 367, endPoint x: 985, endPoint y: 366, distance: 71.0
click at [985, 366] on input "International EXPRESS" at bounding box center [1198, 365] width 590 height 28
drag, startPoint x: 1059, startPoint y: 365, endPoint x: 848, endPoint y: 356, distance: 211.2
click at [848, 356] on div "Shipping Method to be Renamed Express Post Parcel Post with Signature Express P…" at bounding box center [890, 458] width 1229 height 261
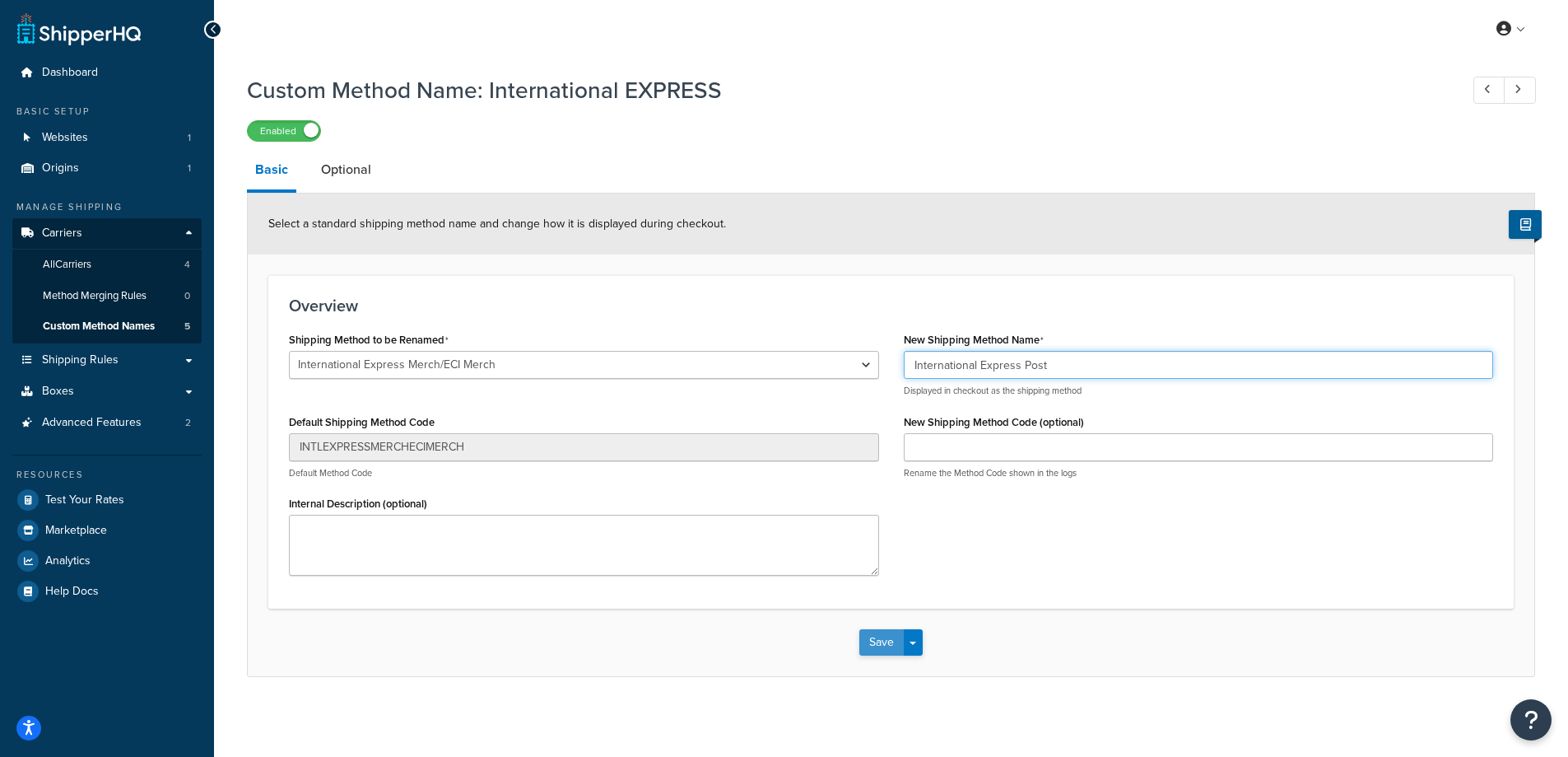
type input "International Express Post"
click at [887, 650] on button "Save" at bounding box center [882, 643] width 45 height 26
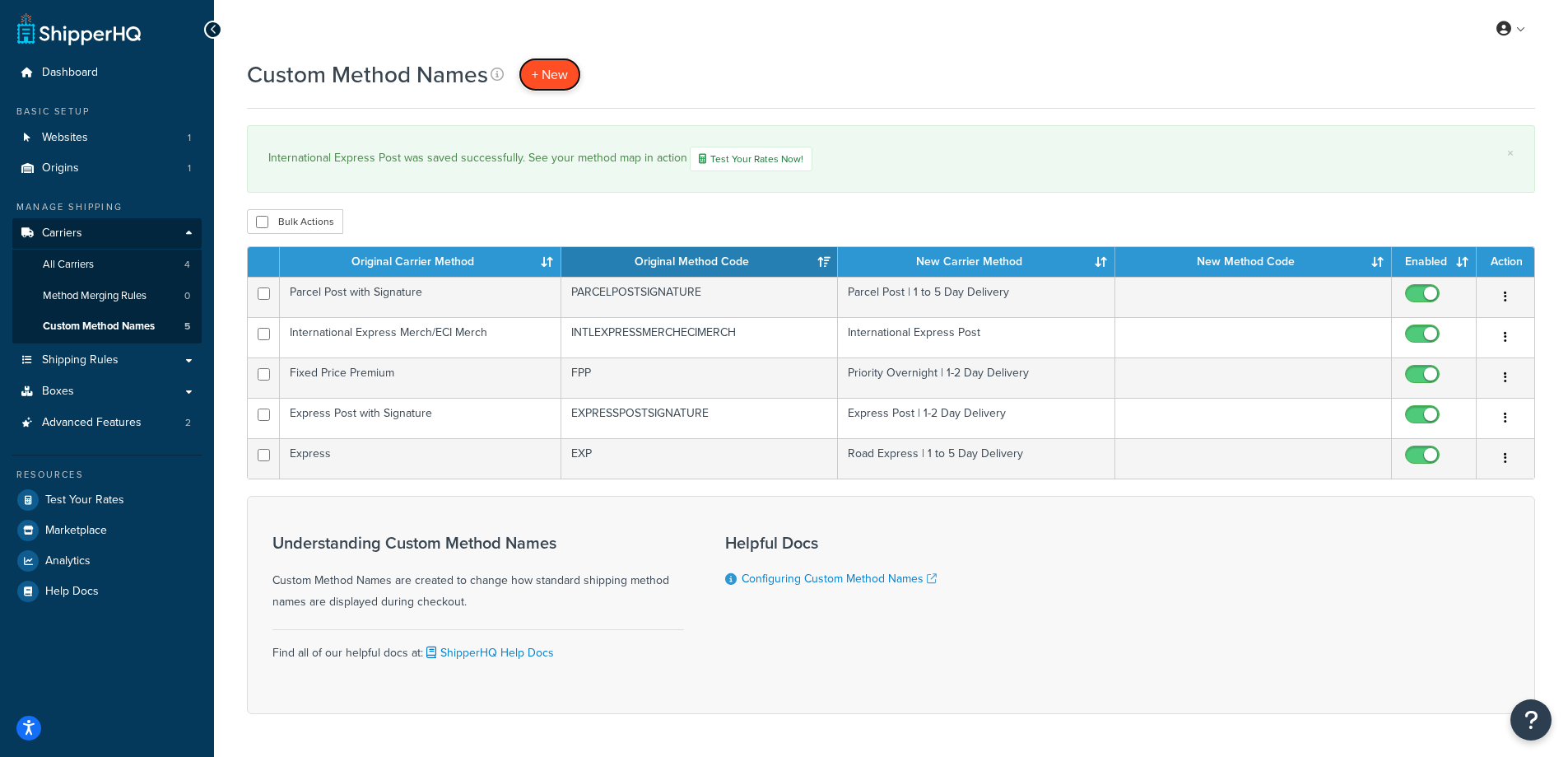
click at [543, 73] on span "+ New" at bounding box center [549, 75] width 36 height 19
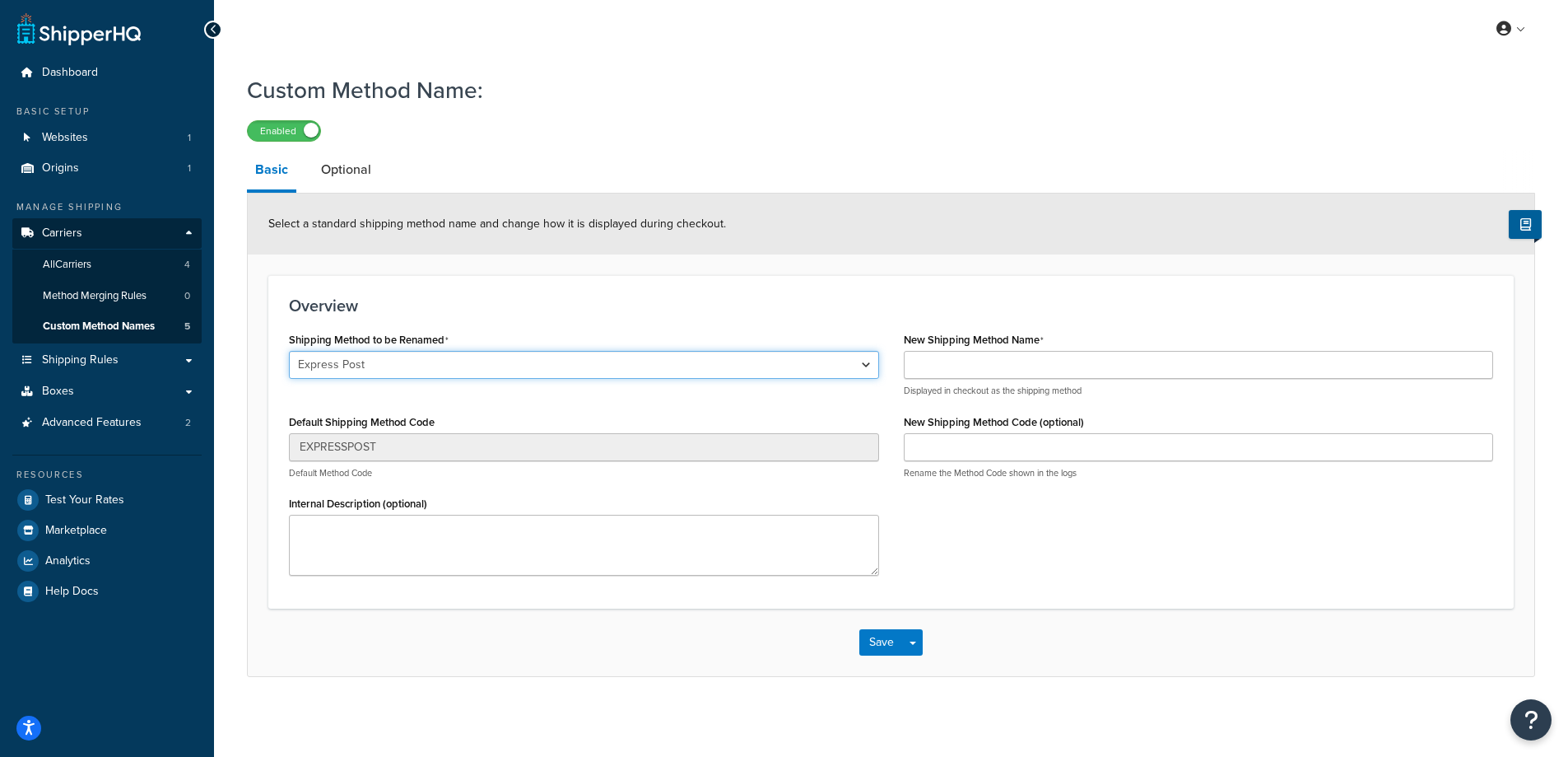
click at [453, 366] on select "Express Post Parcel Post with Signature Express Post with Signature Internation…" at bounding box center [583, 365] width 590 height 28
select select "531874"
click at [289, 352] on select "Express Post Parcel Post with Signature Express Post with Signature Internation…" at bounding box center [583, 365] width 590 height 28
type input "INTLSTANDARDWITHSIGNATURE"
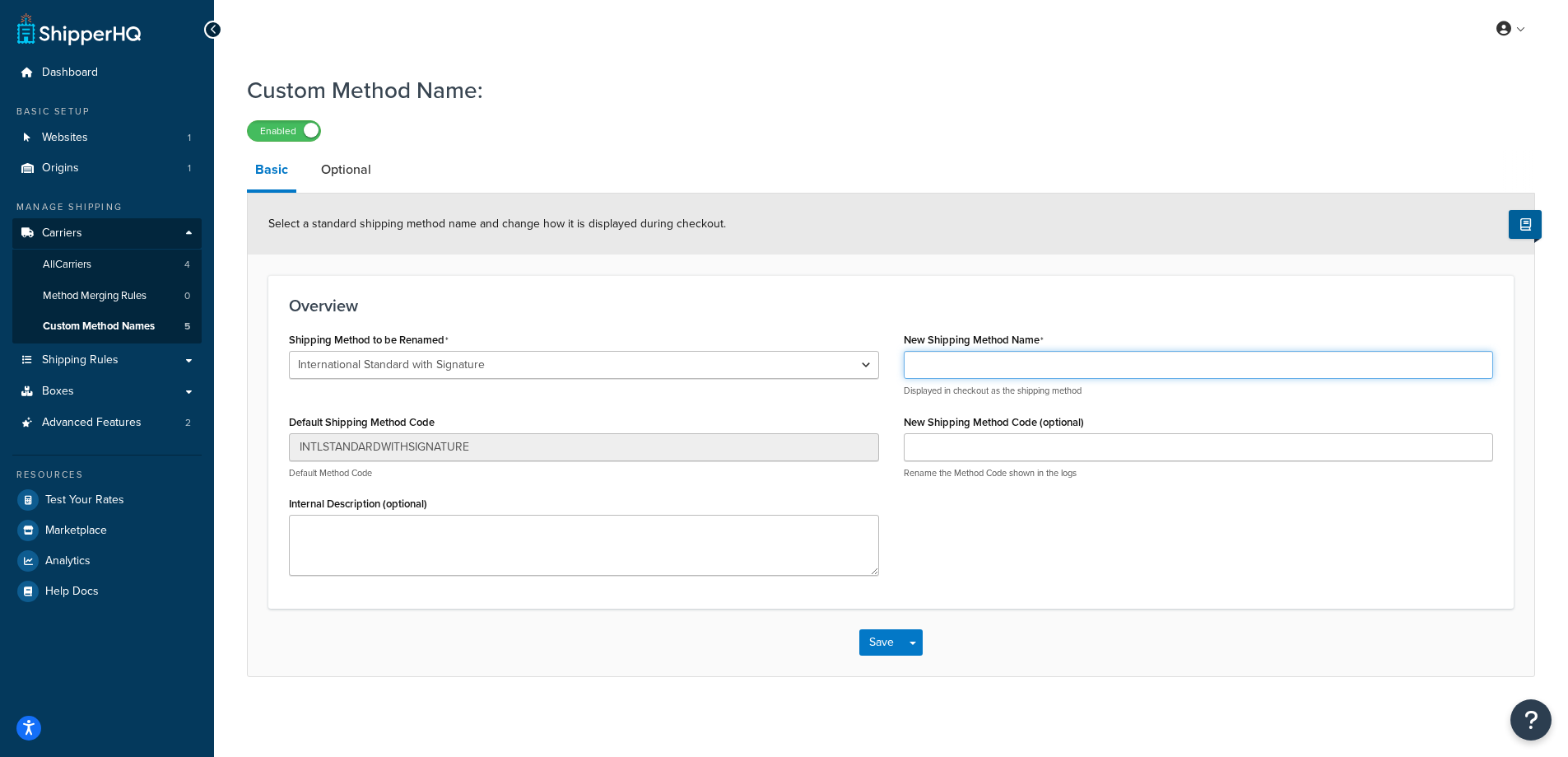
click at [941, 365] on input "New Shipping Method Name" at bounding box center [1198, 365] width 590 height 28
type input "International Standard Post with Signature"
click at [877, 650] on button "Save" at bounding box center [882, 643] width 45 height 26
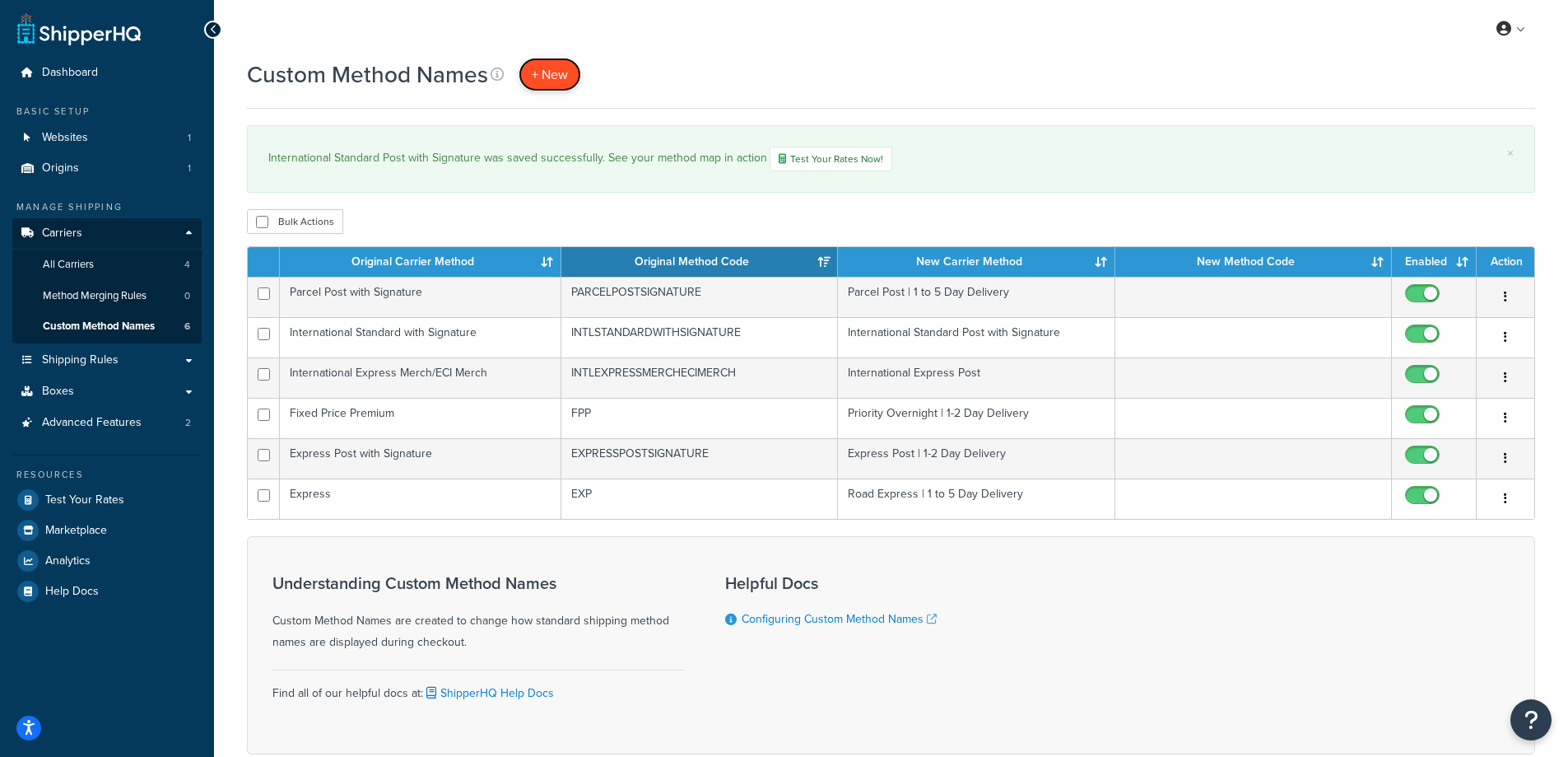
click at [554, 82] on span "+ New" at bounding box center [549, 75] width 36 height 19
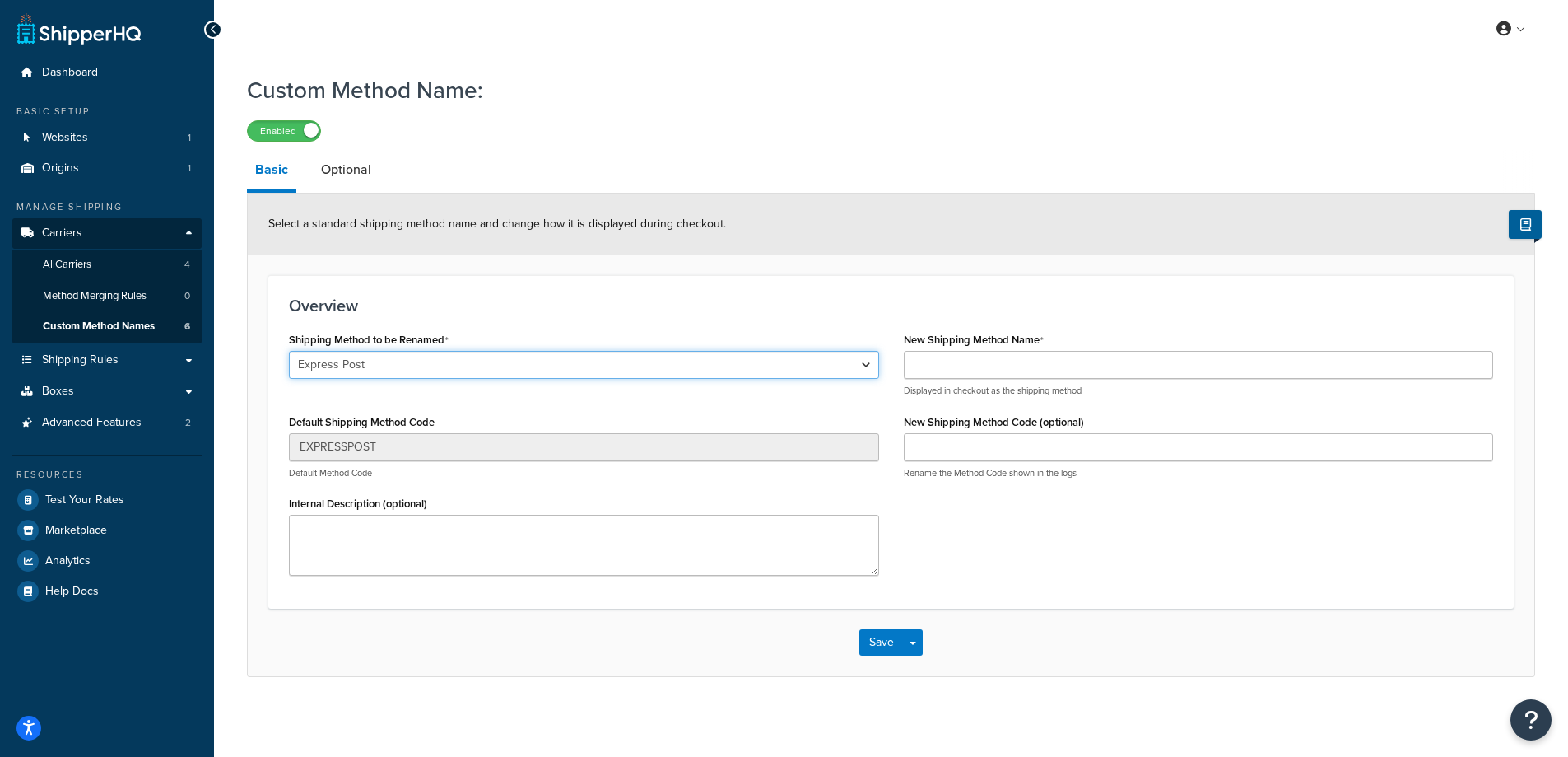
click at [503, 366] on select "Express Post Parcel Post with Signature Express Post with Signature Internation…" at bounding box center [583, 365] width 590 height 28
select select "527466"
click at [289, 352] on select "Express Post Parcel Post with Signature Express Post with Signature Internation…" at bounding box center [583, 365] width 590 height 28
type input "INTLAIRMAIL"
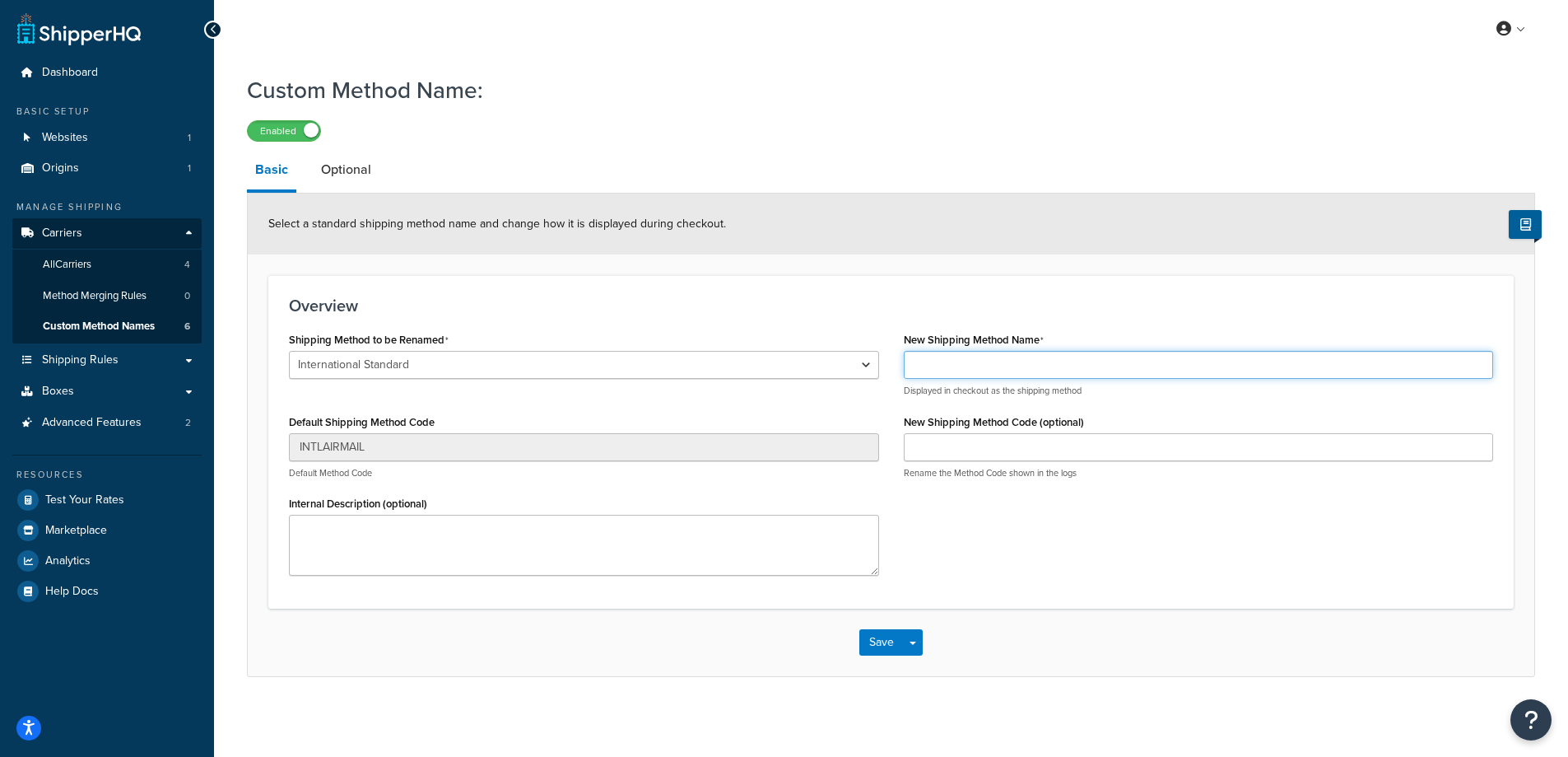
click at [1121, 371] on input "New Shipping Method Name" at bounding box center [1198, 365] width 590 height 28
type input "International Standard Post"
click at [879, 648] on button "Save" at bounding box center [882, 643] width 45 height 26
